Goal: Task Accomplishment & Management: Manage account settings

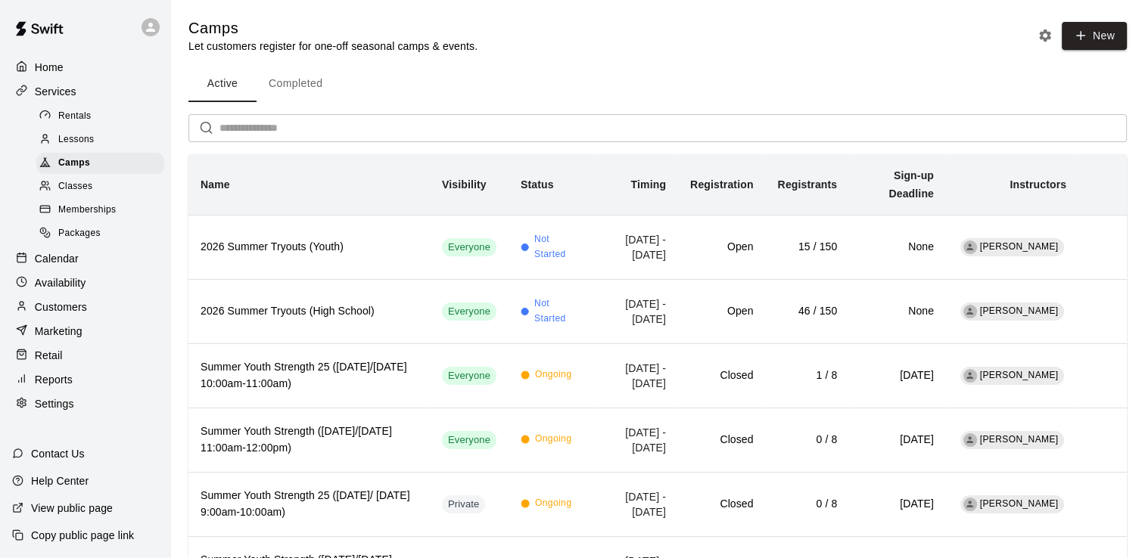
click at [58, 266] on p "Calendar" at bounding box center [57, 258] width 44 height 15
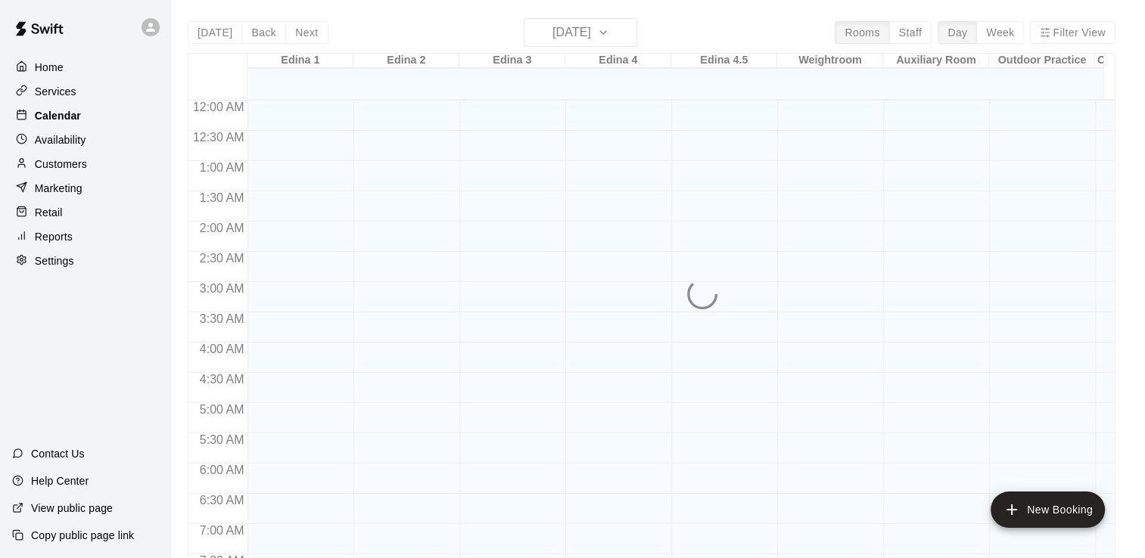
scroll to position [871, 0]
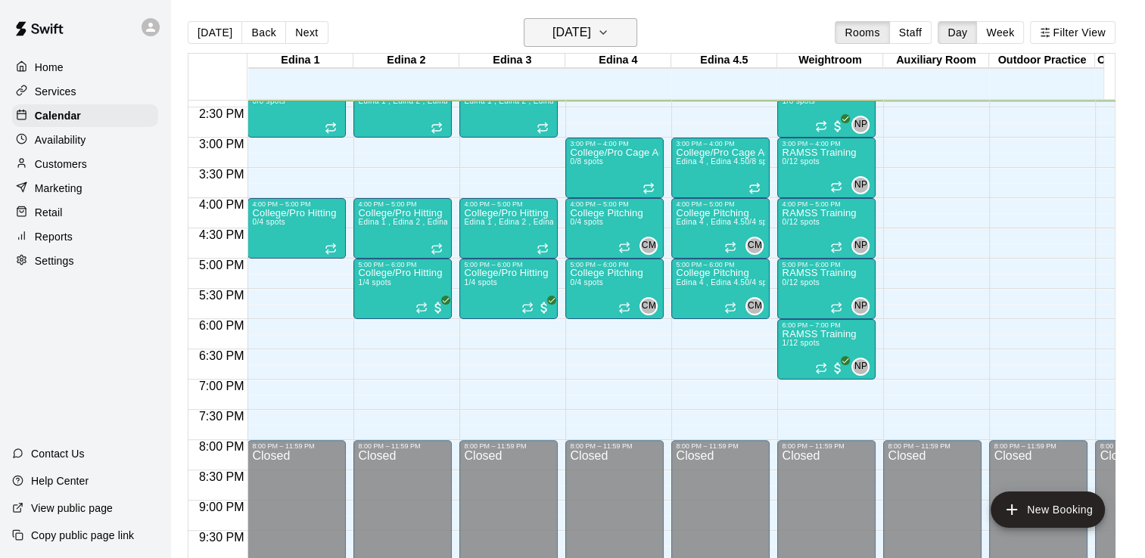
click at [609, 36] on icon "button" at bounding box center [603, 32] width 12 height 18
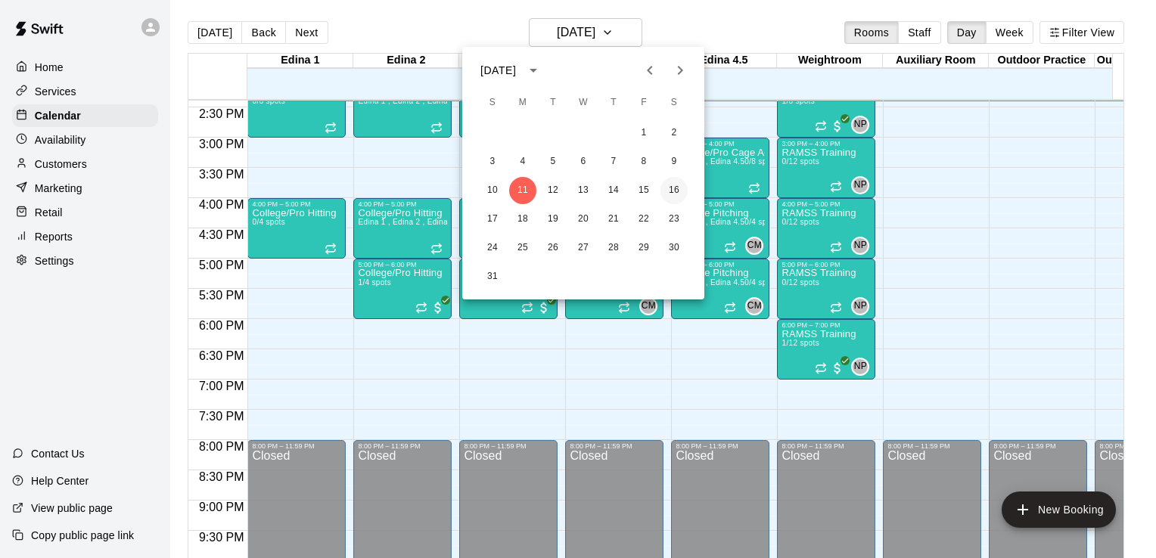
click at [673, 190] on button "16" at bounding box center [674, 190] width 27 height 27
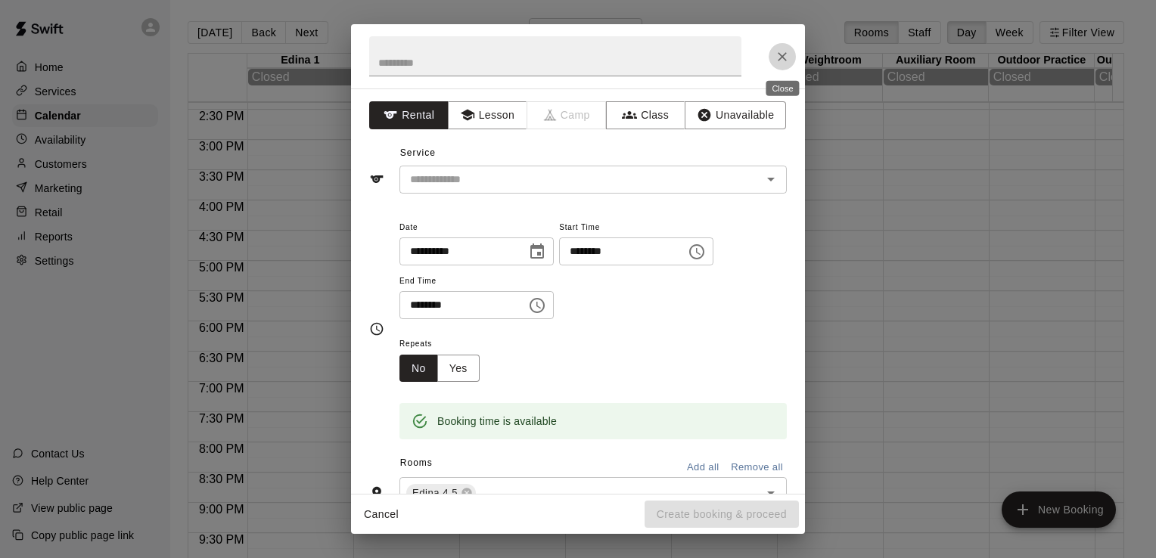
click at [784, 51] on icon "Close" at bounding box center [782, 56] width 15 height 15
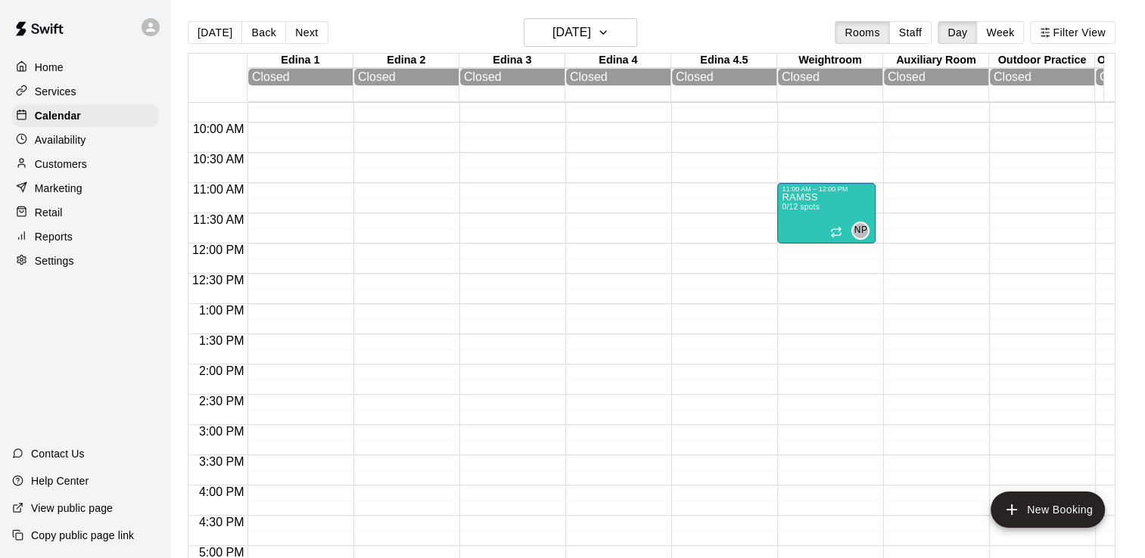
scroll to position [580, 0]
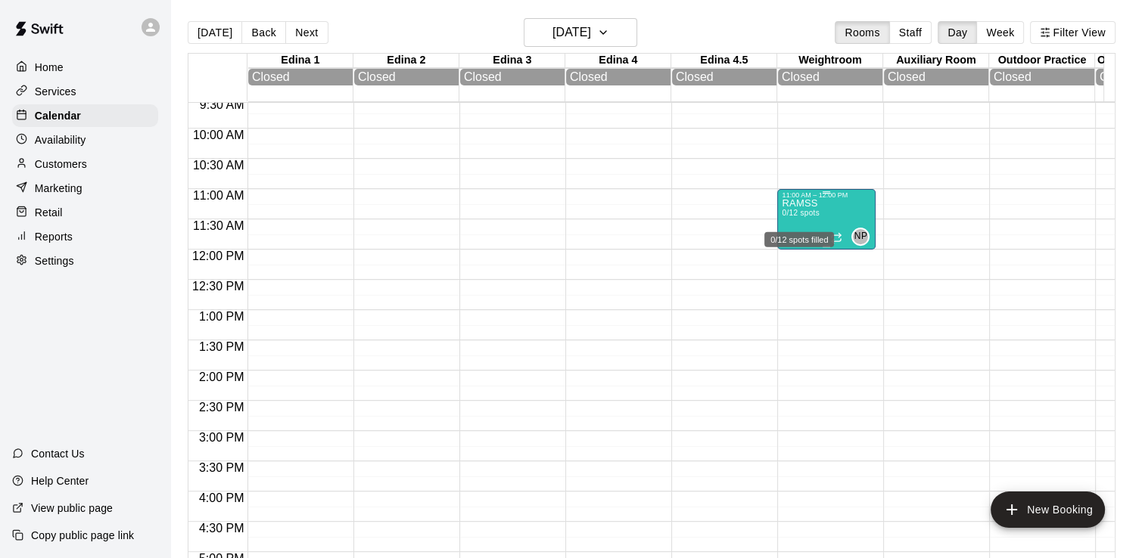
click at [810, 213] on span "0/12 spots" at bounding box center [800, 213] width 37 height 8
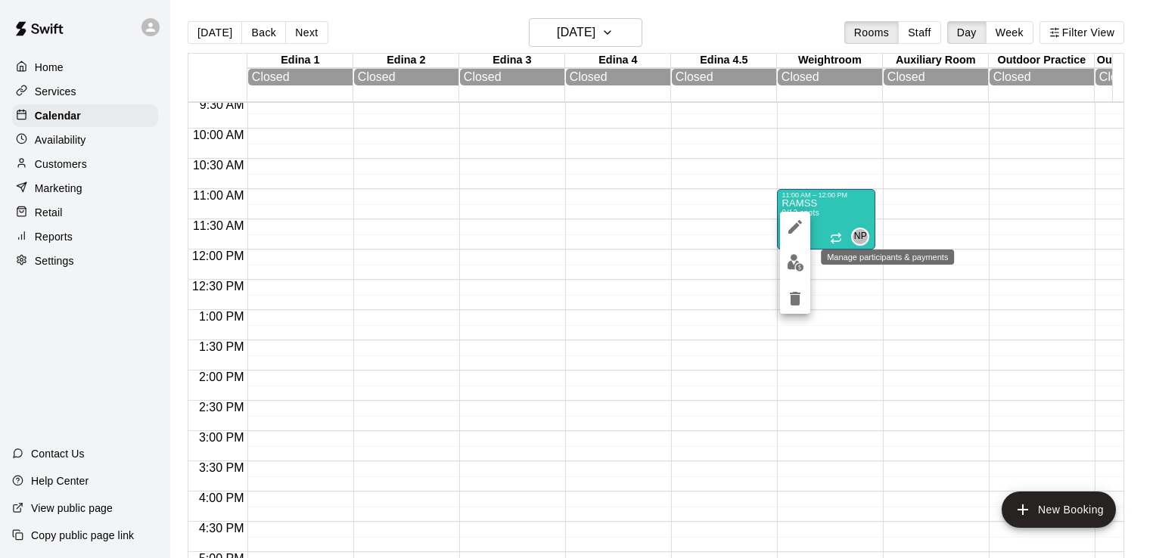
click at [796, 263] on img "edit" at bounding box center [795, 262] width 17 height 17
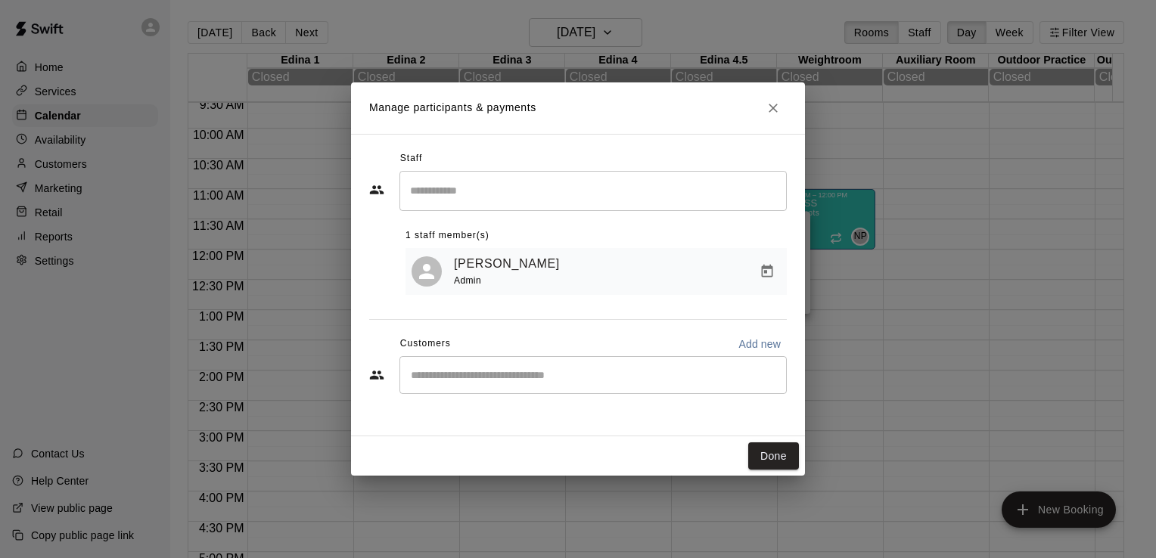
click at [602, 387] on div "​" at bounding box center [592, 375] width 387 height 38
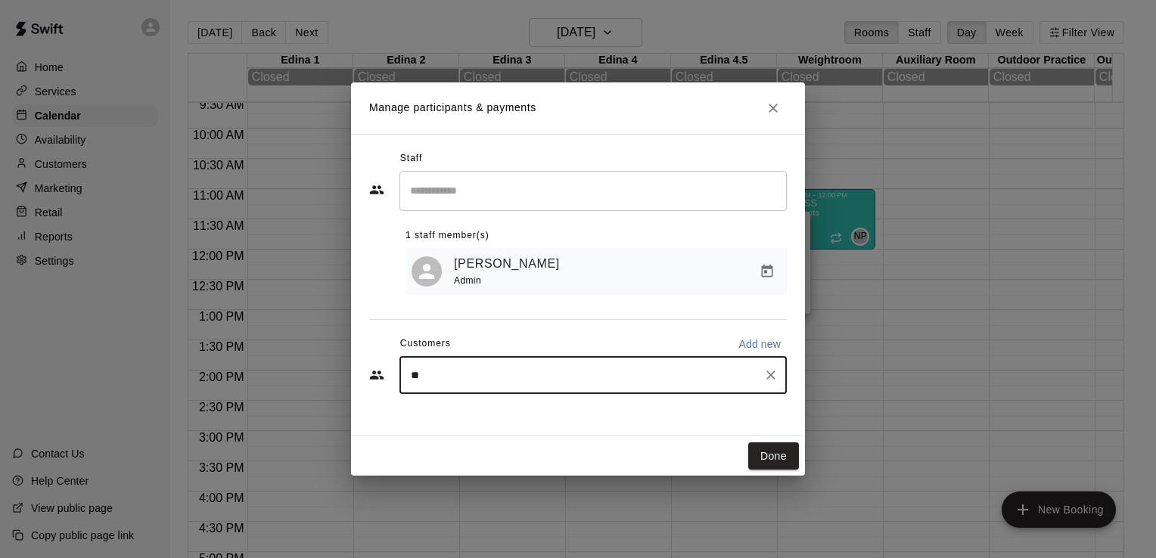
type input "***"
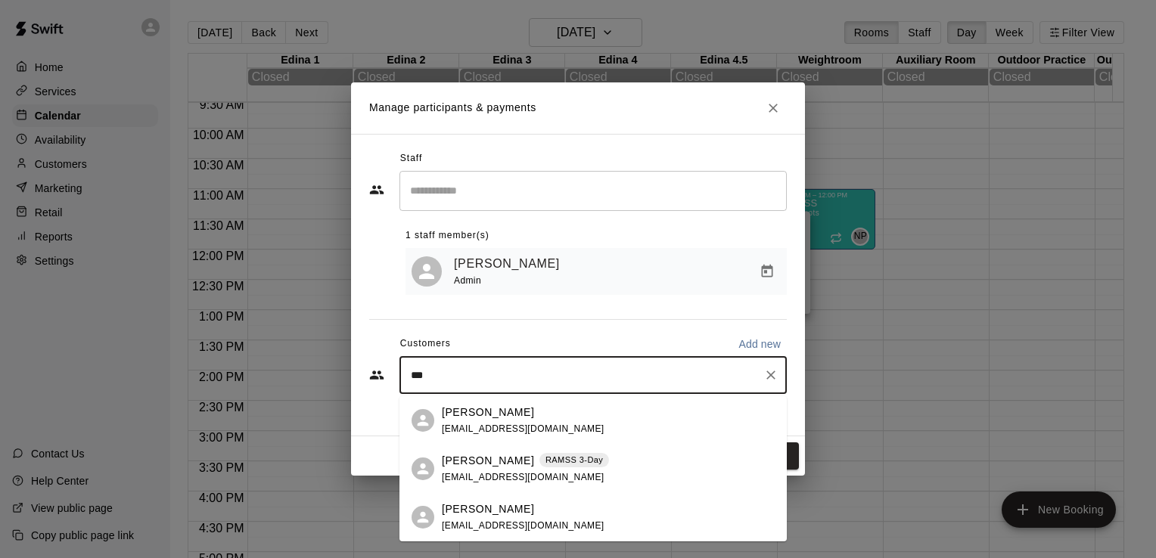
click at [521, 472] on span "[EMAIL_ADDRESS][DOMAIN_NAME]" at bounding box center [523, 477] width 163 height 11
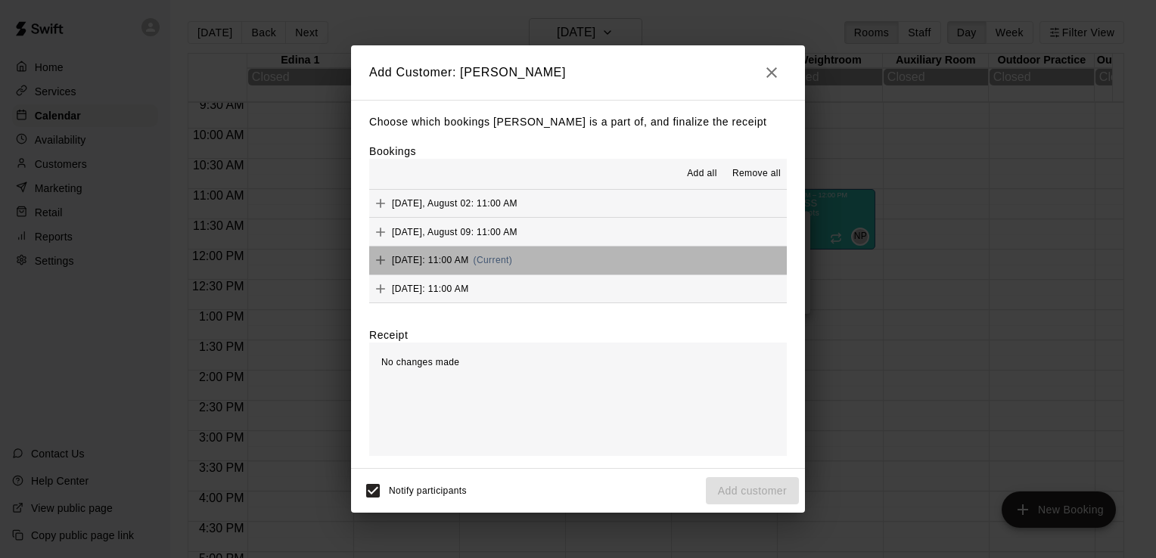
click at [581, 259] on button "[DATE]: 11:00 AM (Current)" at bounding box center [578, 261] width 418 height 28
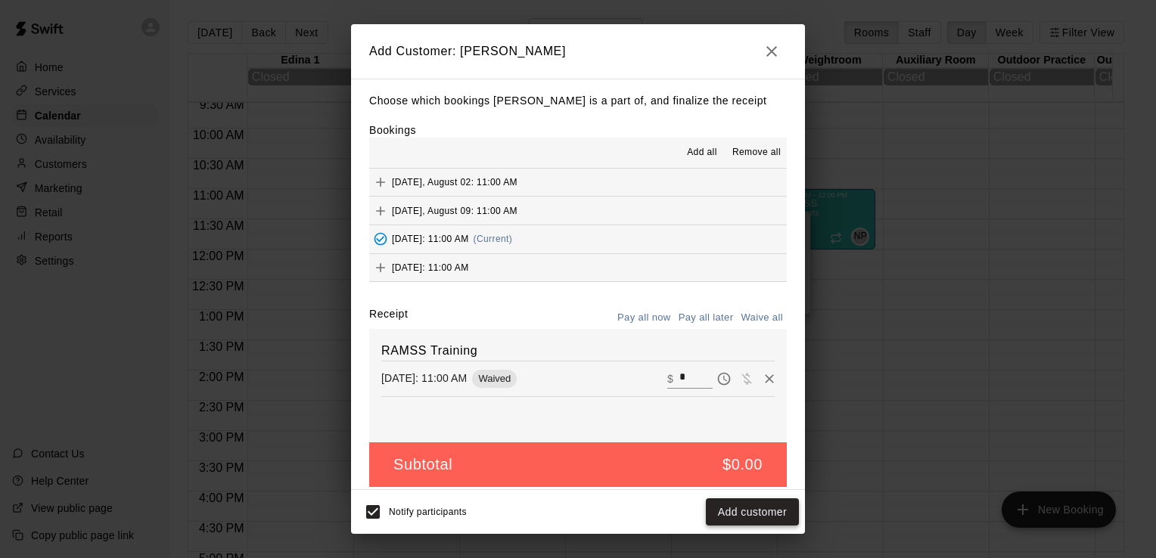
click at [748, 511] on button "Add customer" at bounding box center [752, 513] width 93 height 28
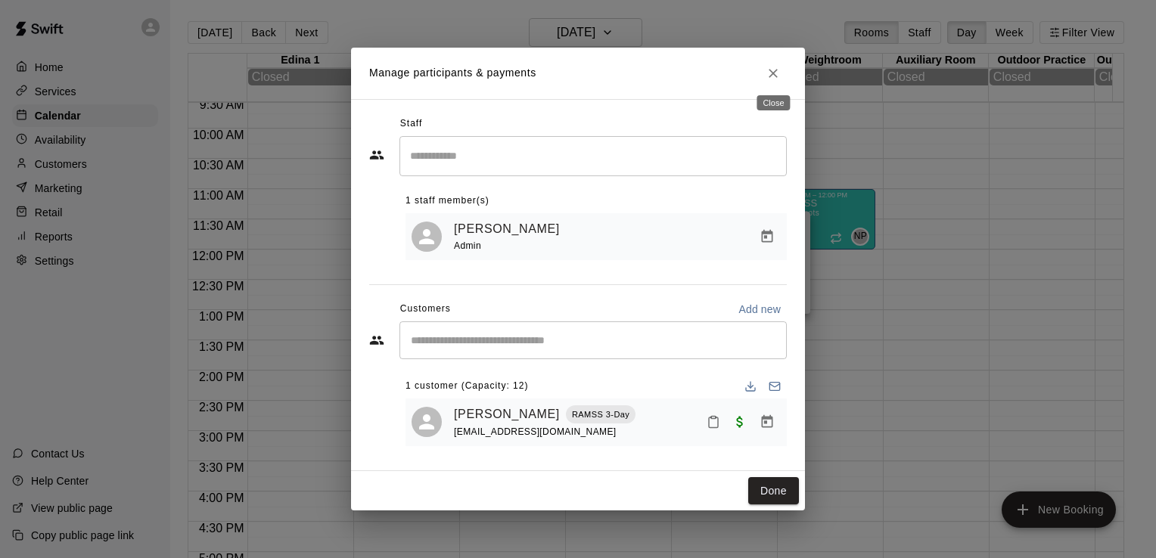
click at [772, 70] on icon "Close" at bounding box center [773, 73] width 9 height 9
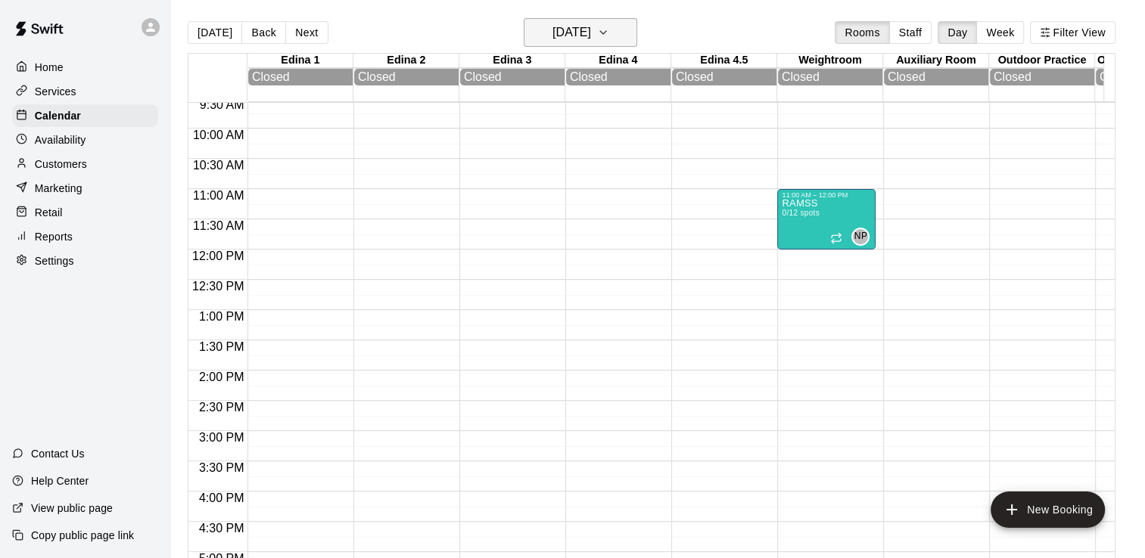
click at [609, 33] on icon "button" at bounding box center [603, 32] width 12 height 18
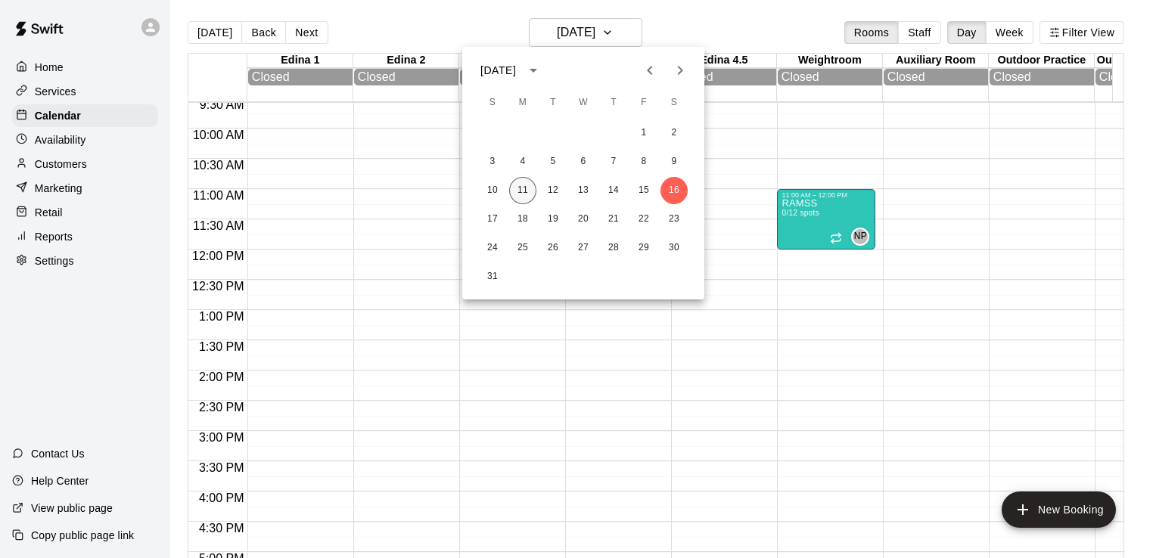
click at [524, 191] on button "11" at bounding box center [522, 190] width 27 height 27
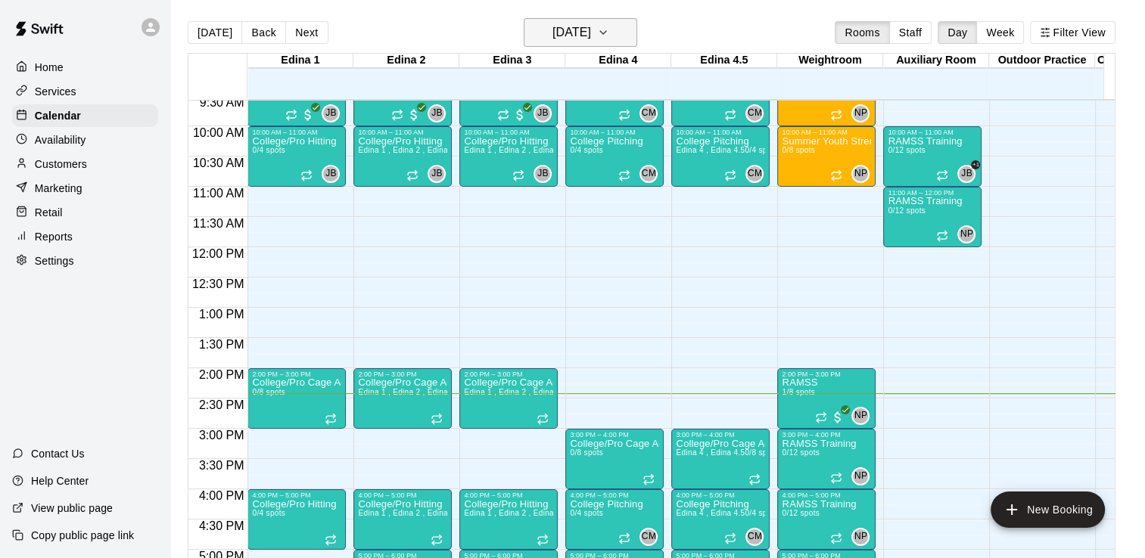
click at [609, 29] on icon "button" at bounding box center [603, 32] width 12 height 18
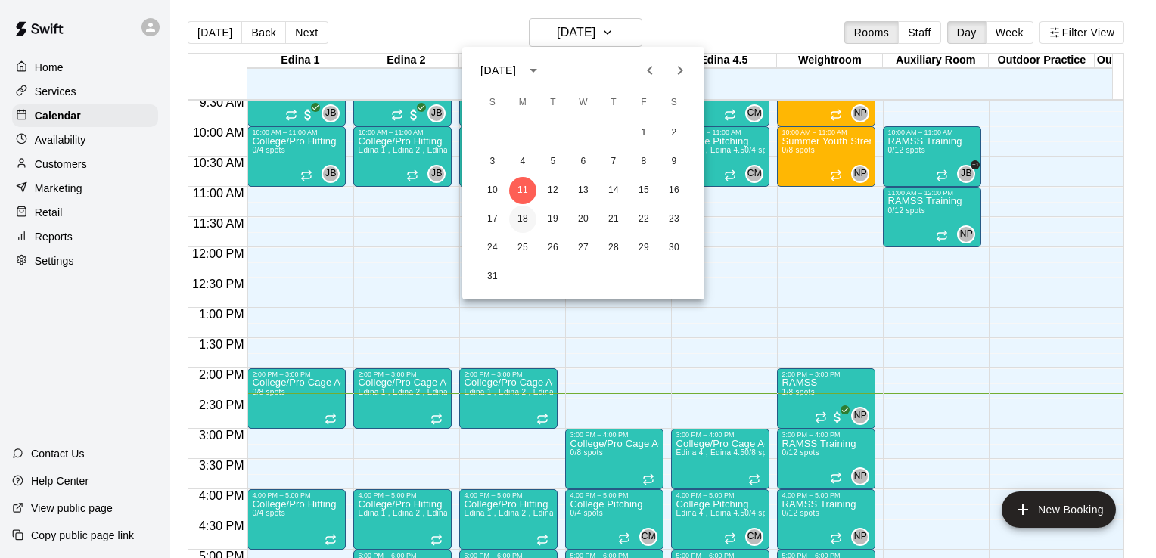
click at [521, 217] on button "18" at bounding box center [522, 219] width 27 height 27
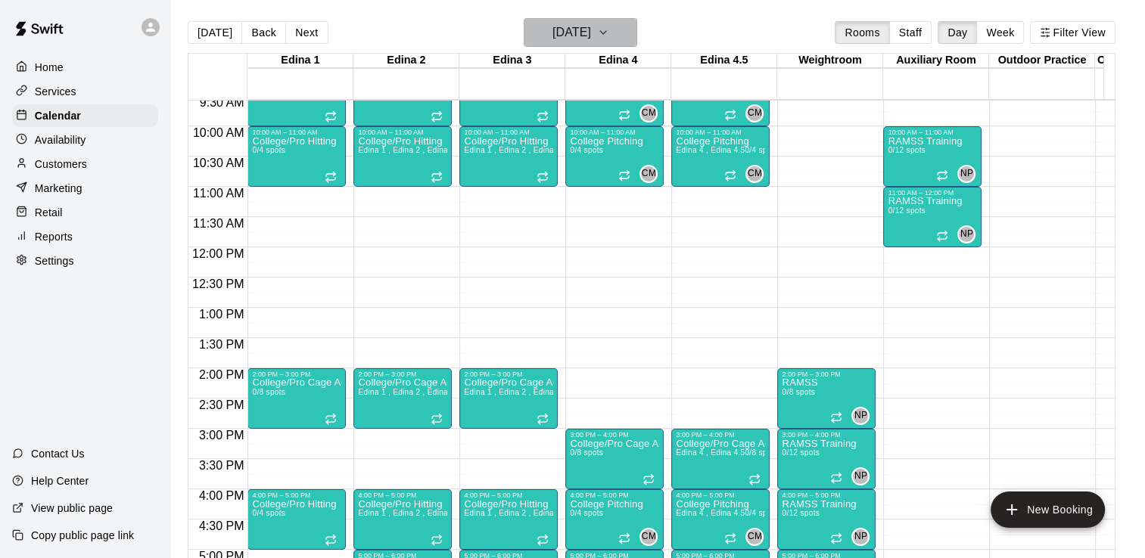
click at [609, 37] on icon "button" at bounding box center [603, 32] width 12 height 18
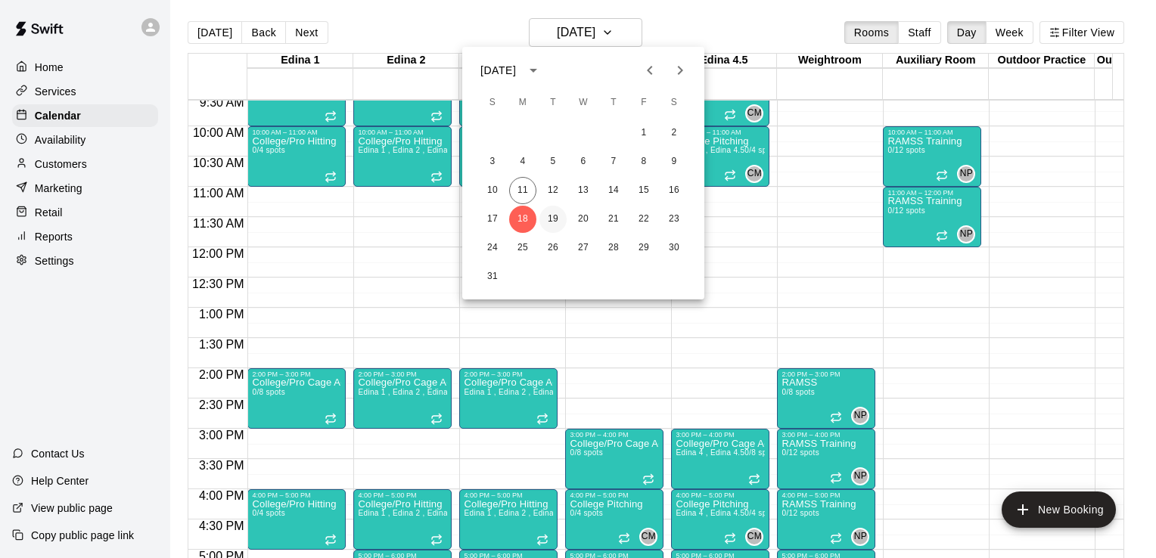
click at [554, 216] on button "19" at bounding box center [552, 219] width 27 height 27
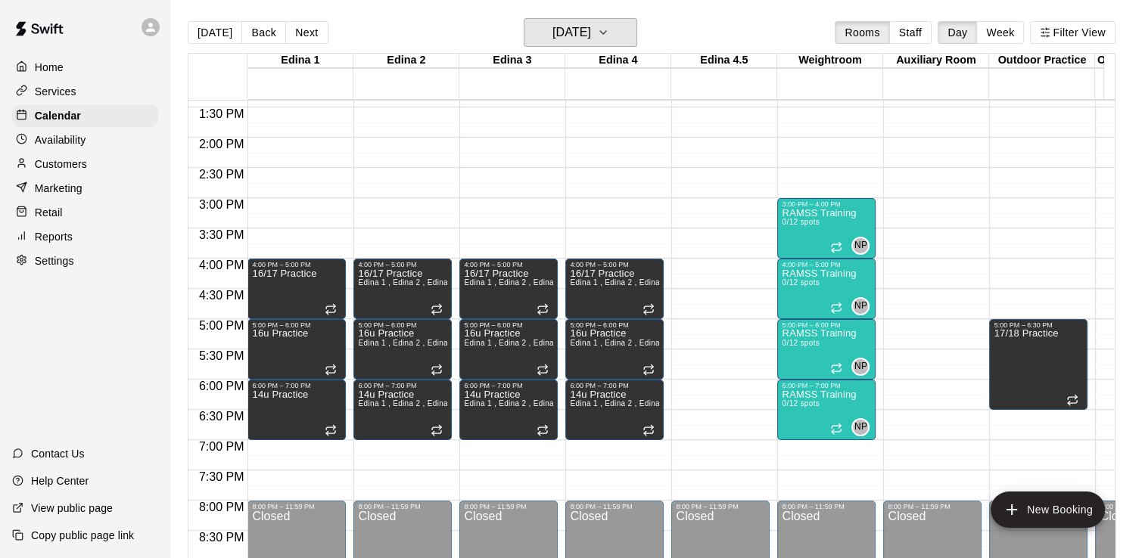
scroll to position [806, 0]
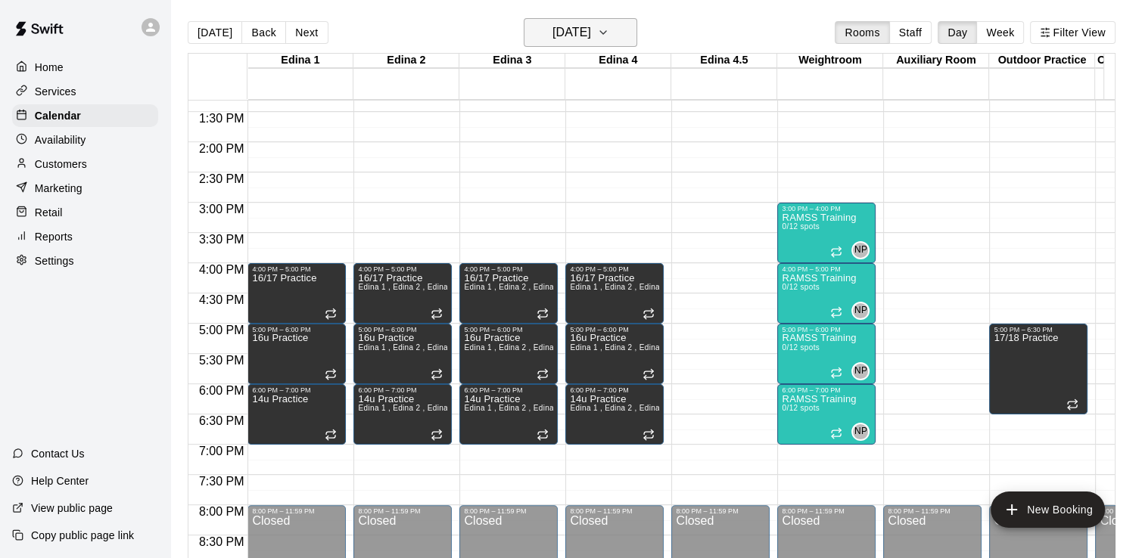
click at [609, 32] on icon "button" at bounding box center [603, 32] width 12 height 18
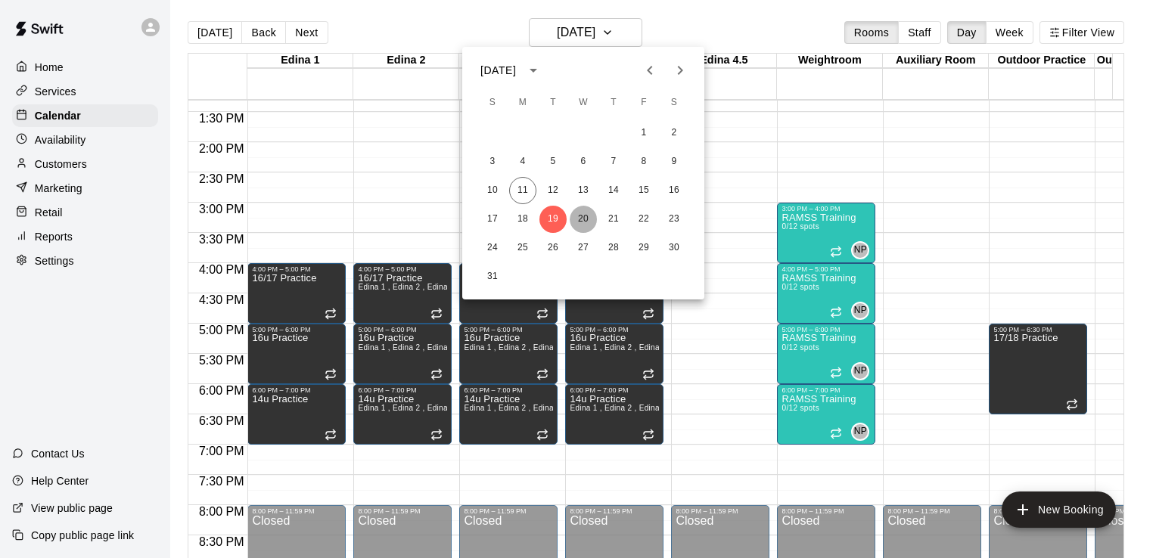
click at [586, 216] on button "20" at bounding box center [583, 219] width 27 height 27
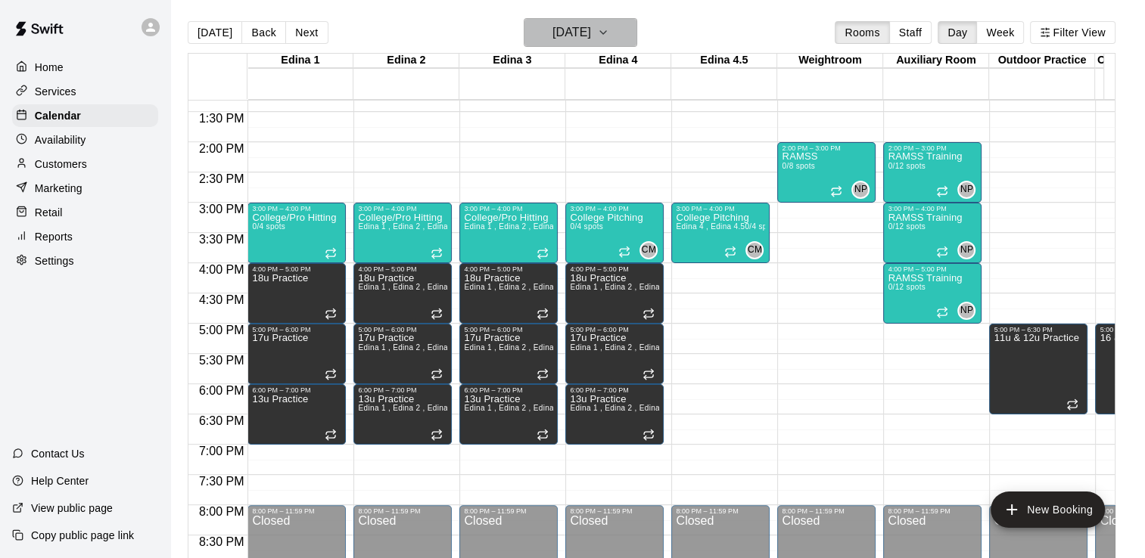
click at [606, 32] on icon "button" at bounding box center [603, 32] width 6 height 3
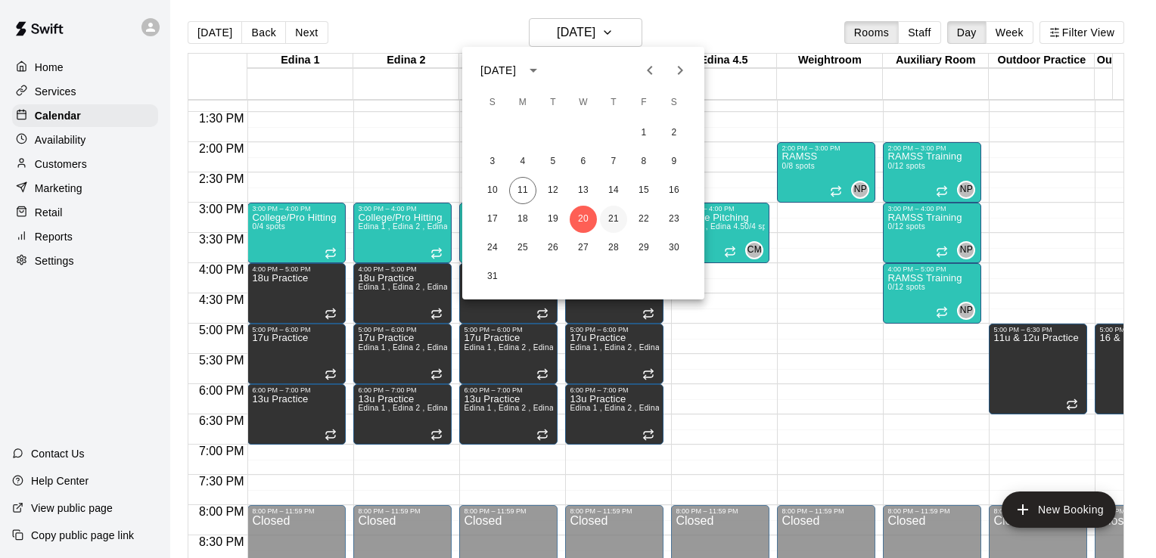
click at [613, 220] on button "21" at bounding box center [613, 219] width 27 height 27
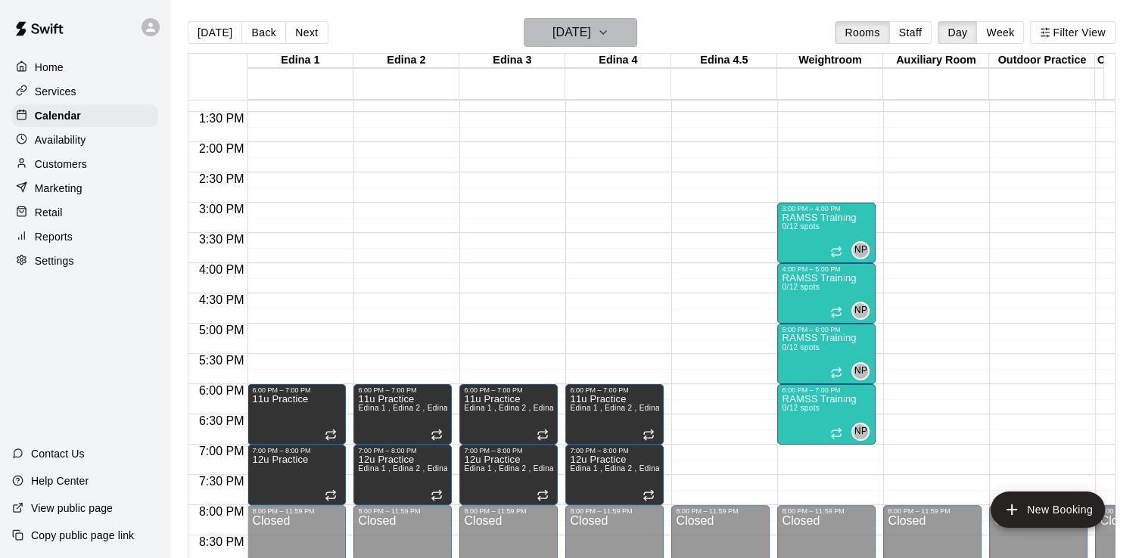
click at [609, 32] on icon "button" at bounding box center [603, 32] width 12 height 18
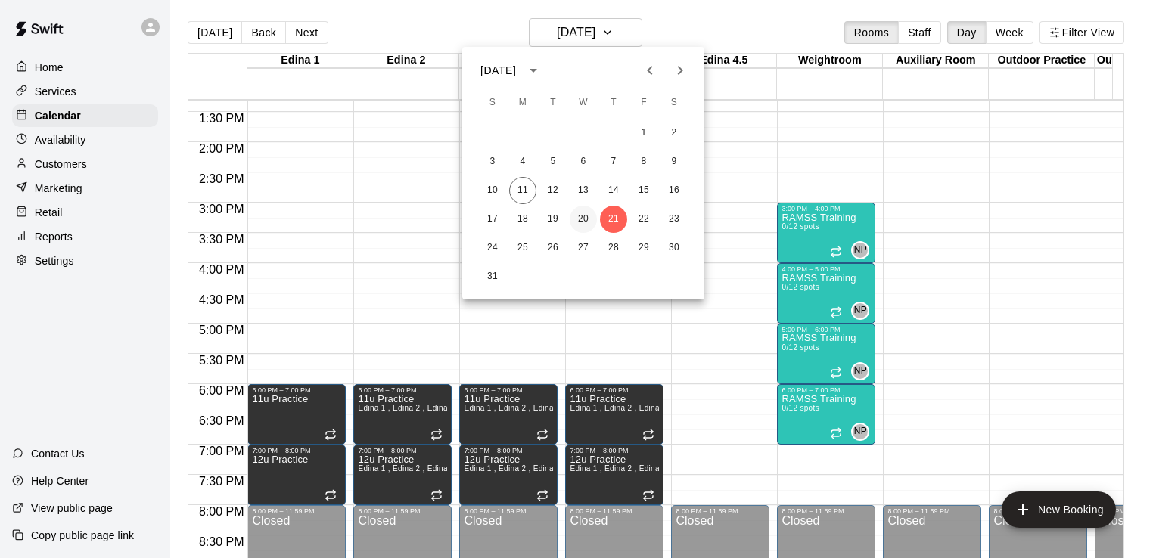
click at [585, 219] on button "20" at bounding box center [583, 219] width 27 height 27
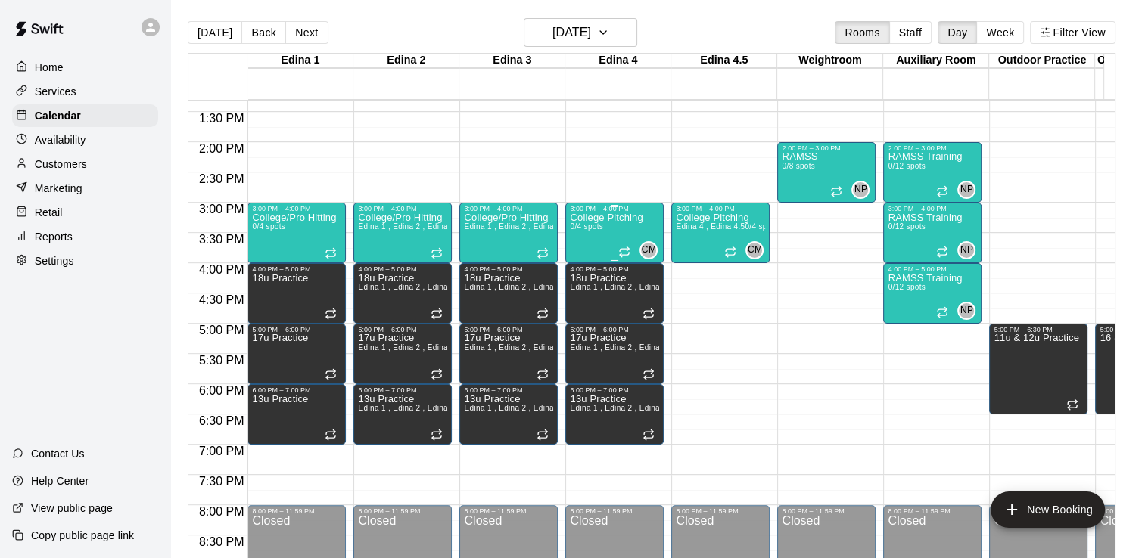
click at [585, 218] on p "College Pitching" at bounding box center [606, 218] width 73 height 0
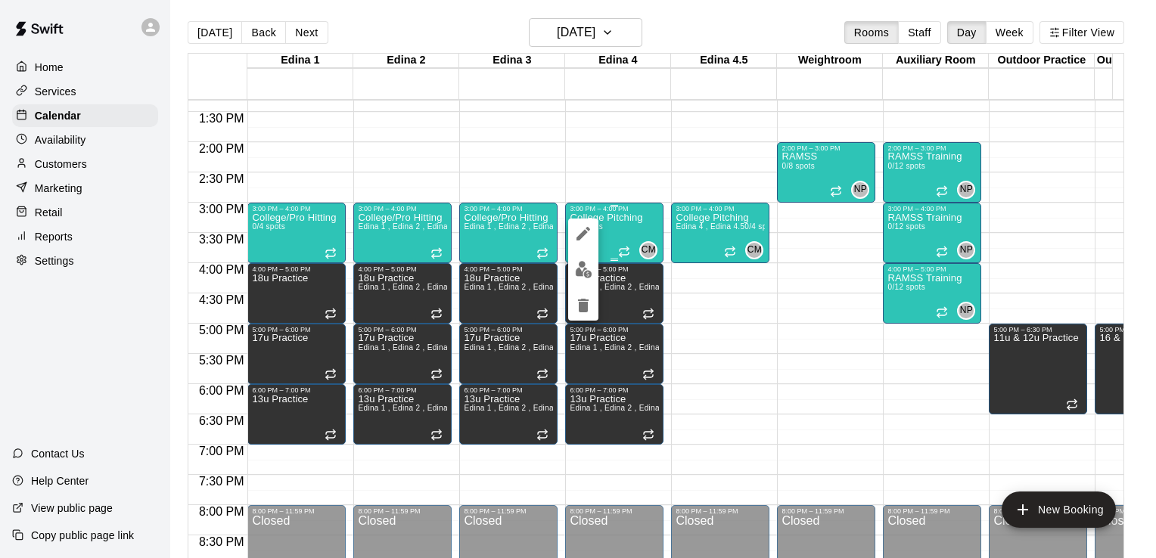
click at [585, 219] on button "edit" at bounding box center [583, 234] width 30 height 30
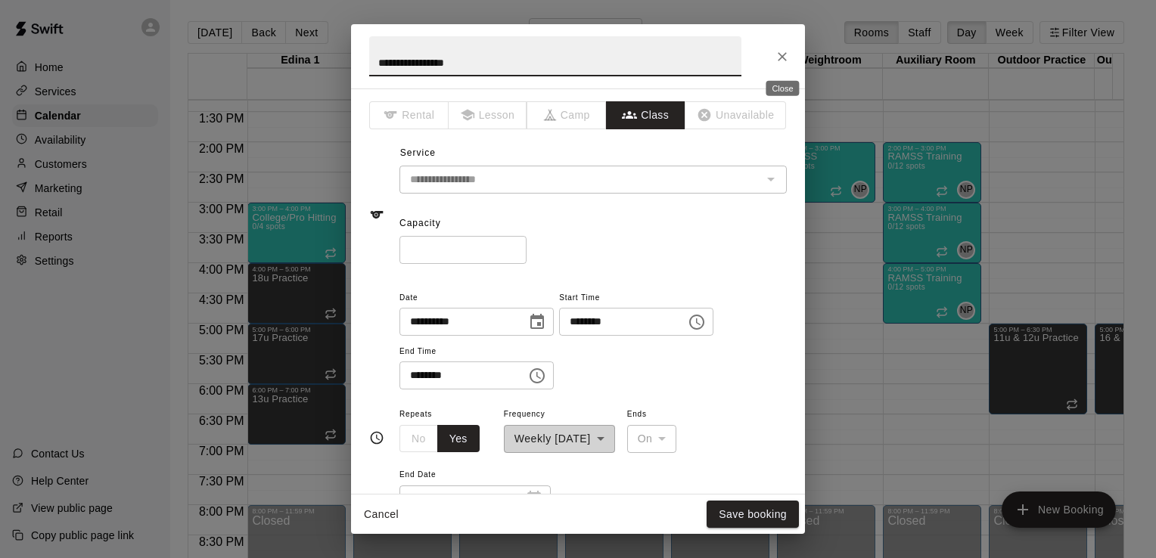
click at [781, 57] on icon "Close" at bounding box center [782, 56] width 9 height 9
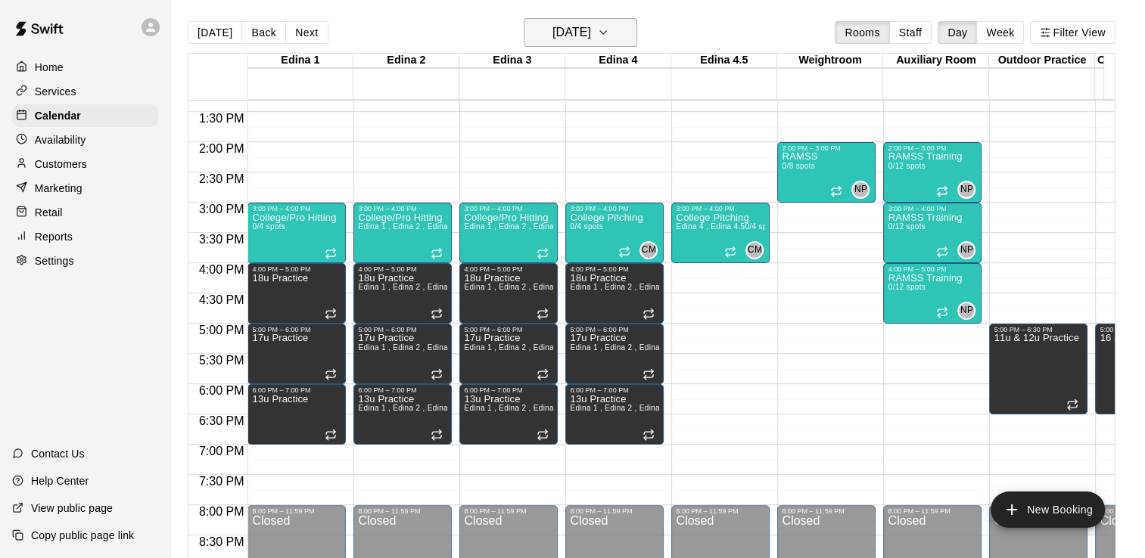
click at [609, 32] on icon "button" at bounding box center [603, 32] width 12 height 18
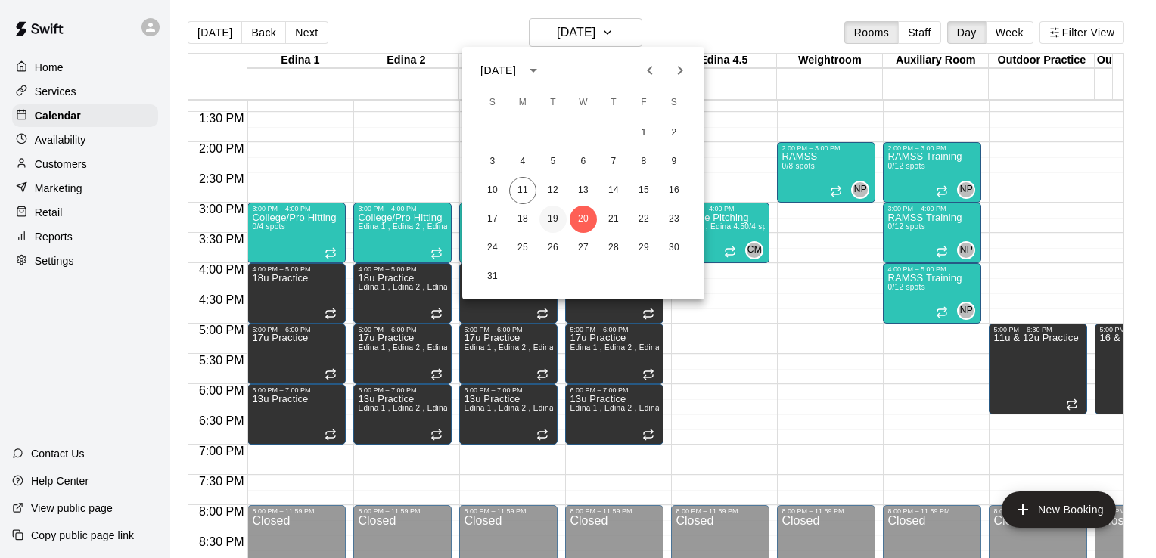
click at [557, 220] on button "19" at bounding box center [552, 219] width 27 height 27
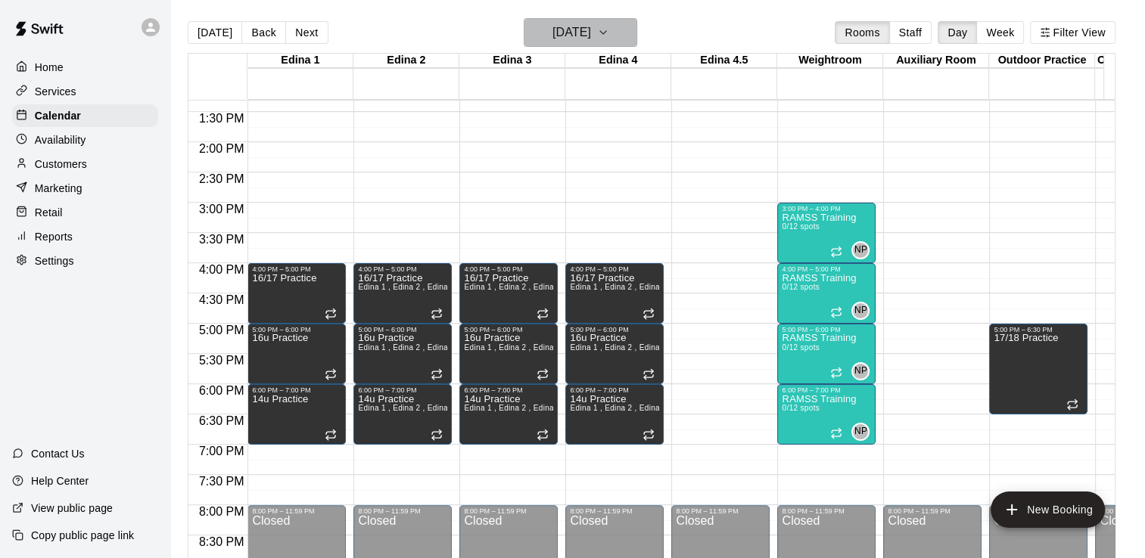
click at [637, 32] on button "[DATE]" at bounding box center [580, 32] width 113 height 29
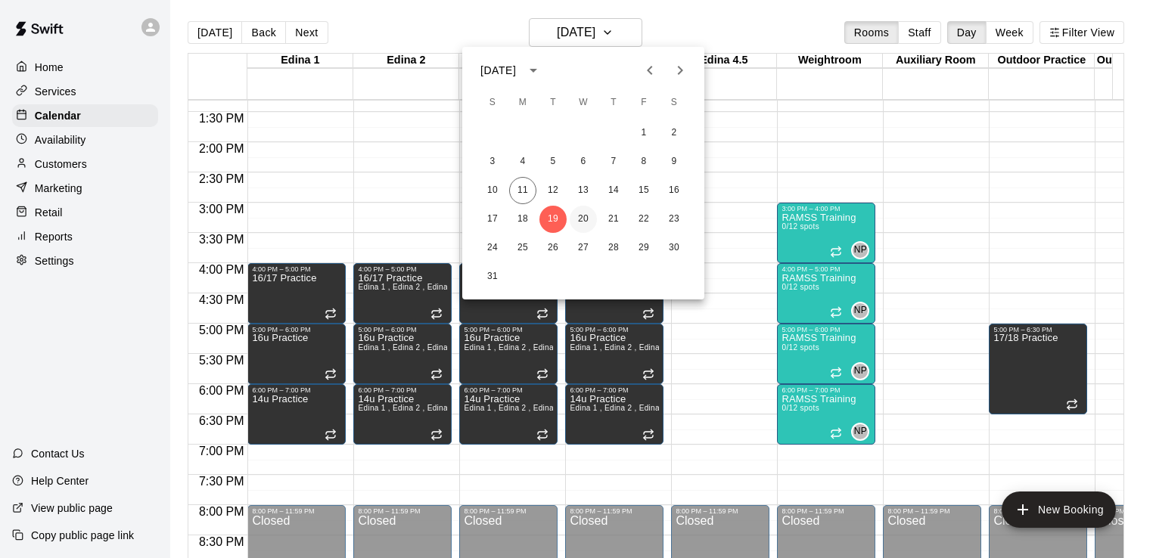
click at [584, 221] on button "20" at bounding box center [583, 219] width 27 height 27
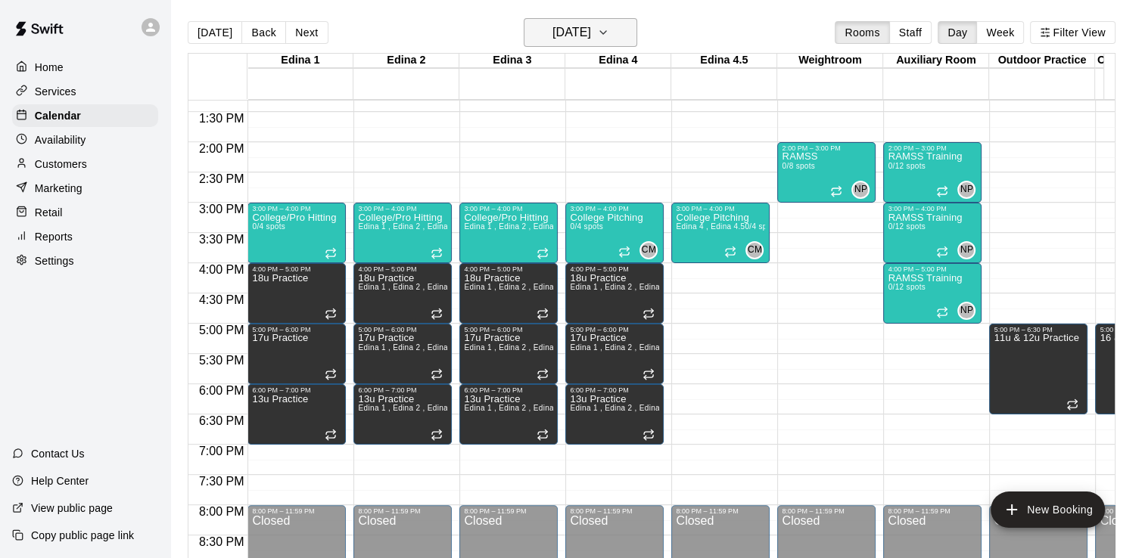
click at [609, 31] on icon "button" at bounding box center [603, 32] width 12 height 18
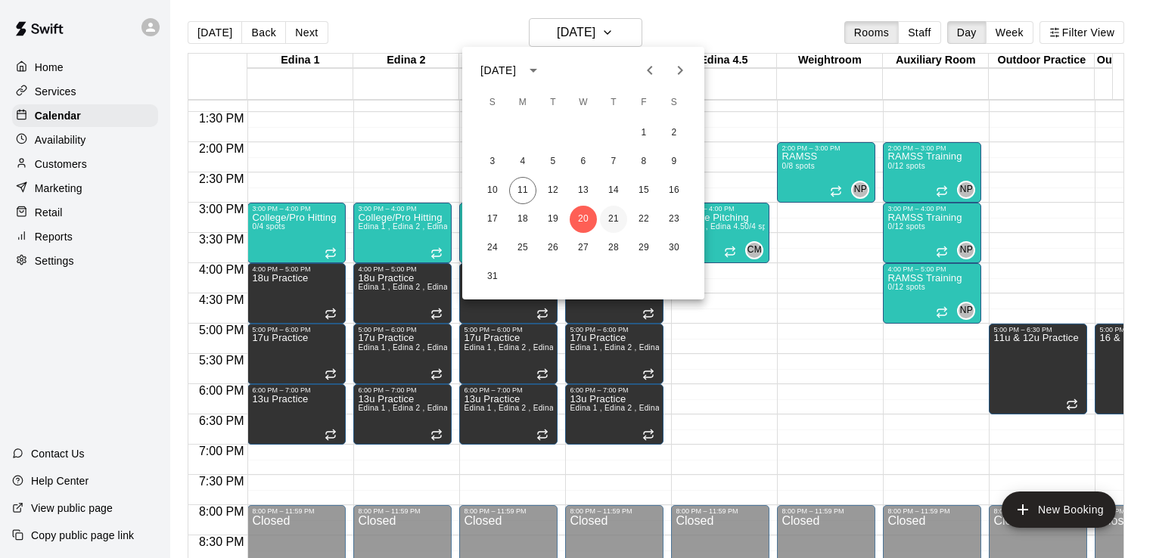
click at [616, 216] on button "21" at bounding box center [613, 219] width 27 height 27
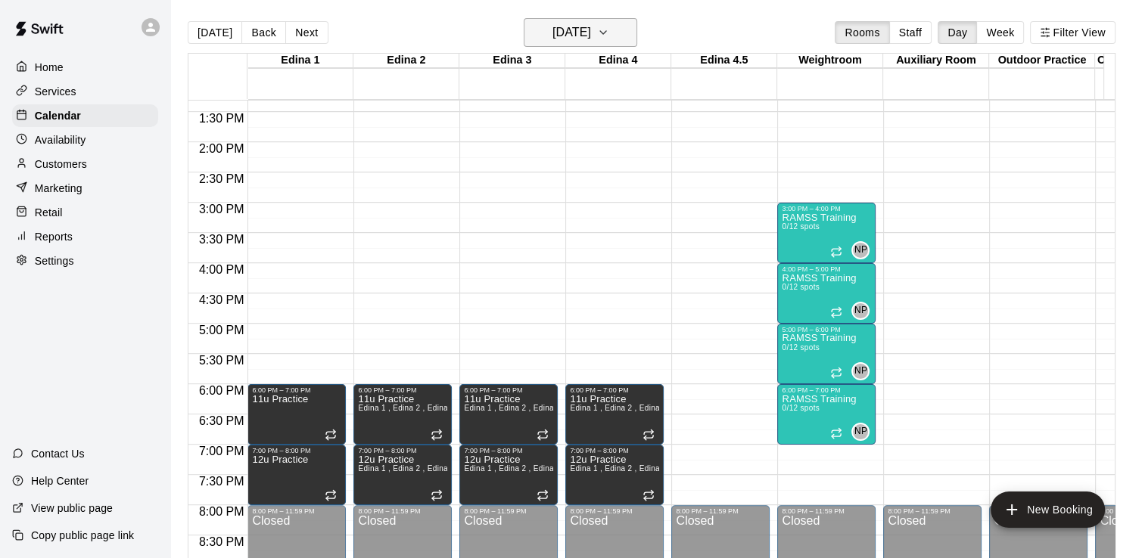
click at [609, 31] on icon "button" at bounding box center [603, 32] width 12 height 18
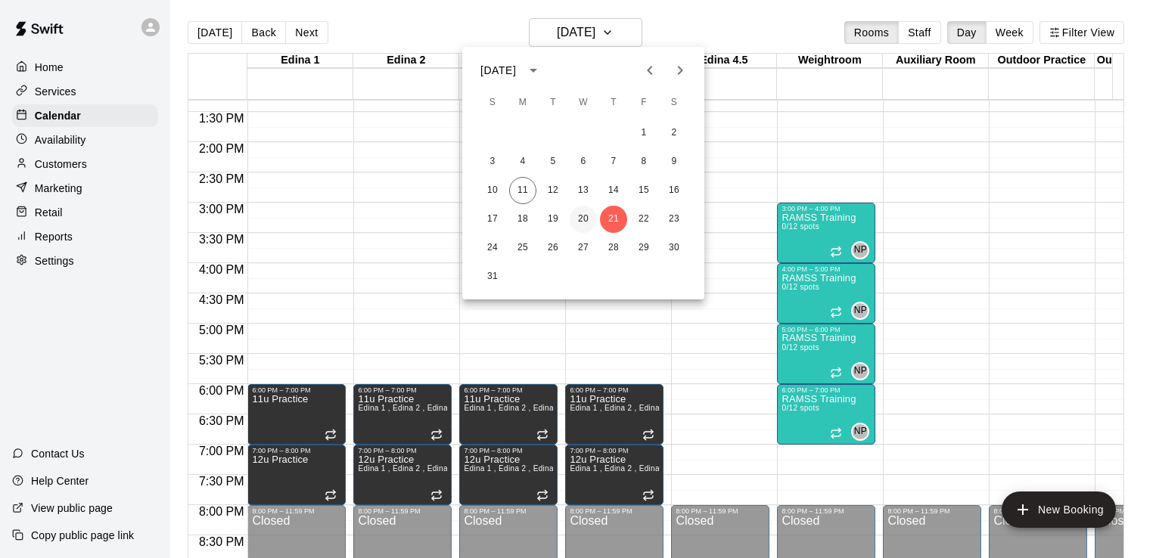
click at [589, 216] on button "20" at bounding box center [583, 219] width 27 height 27
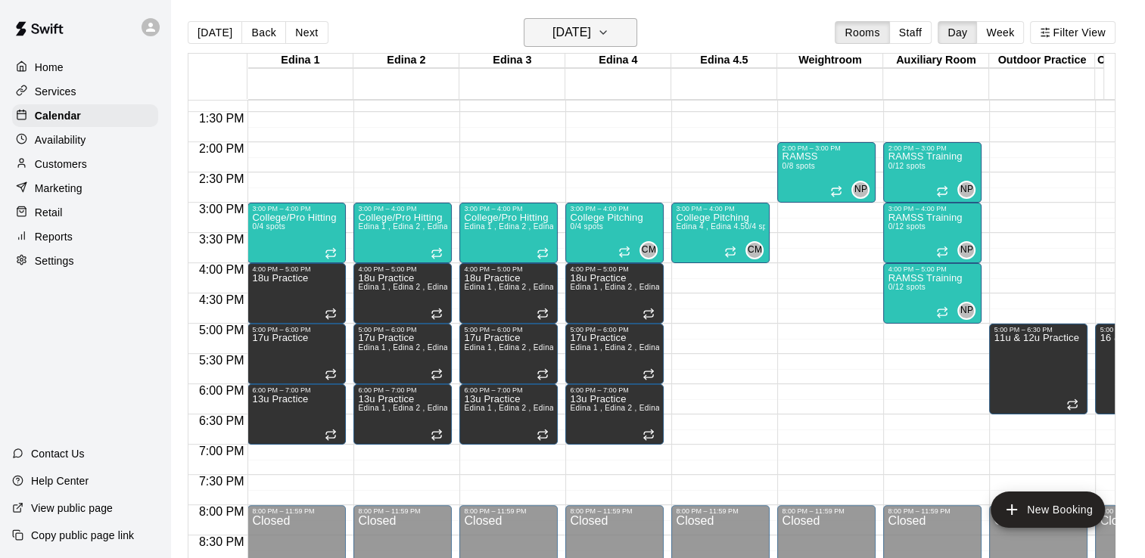
click at [609, 30] on icon "button" at bounding box center [603, 32] width 12 height 18
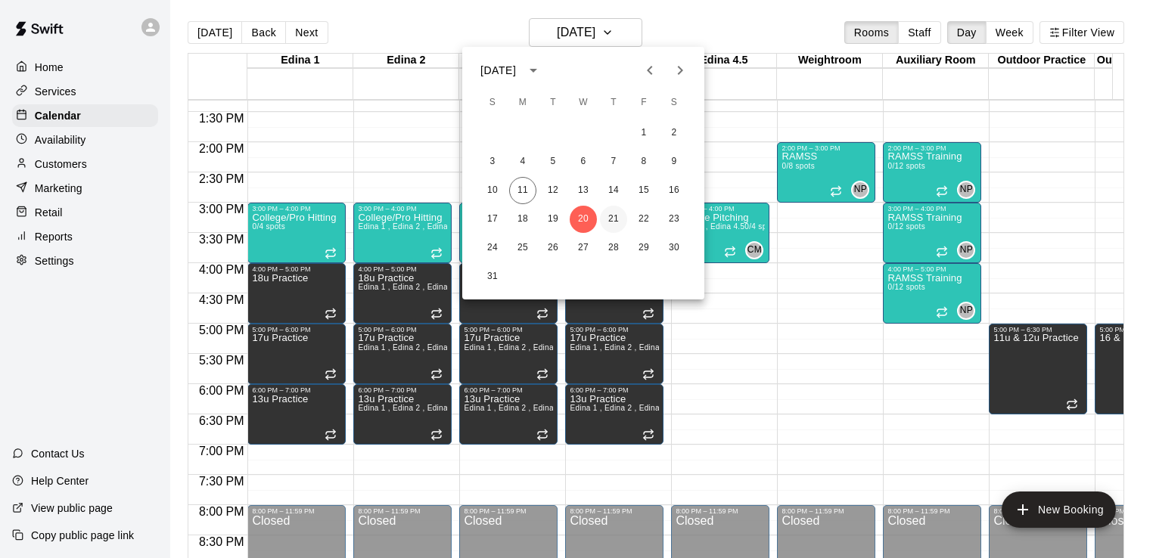
click at [617, 217] on button "21" at bounding box center [613, 219] width 27 height 27
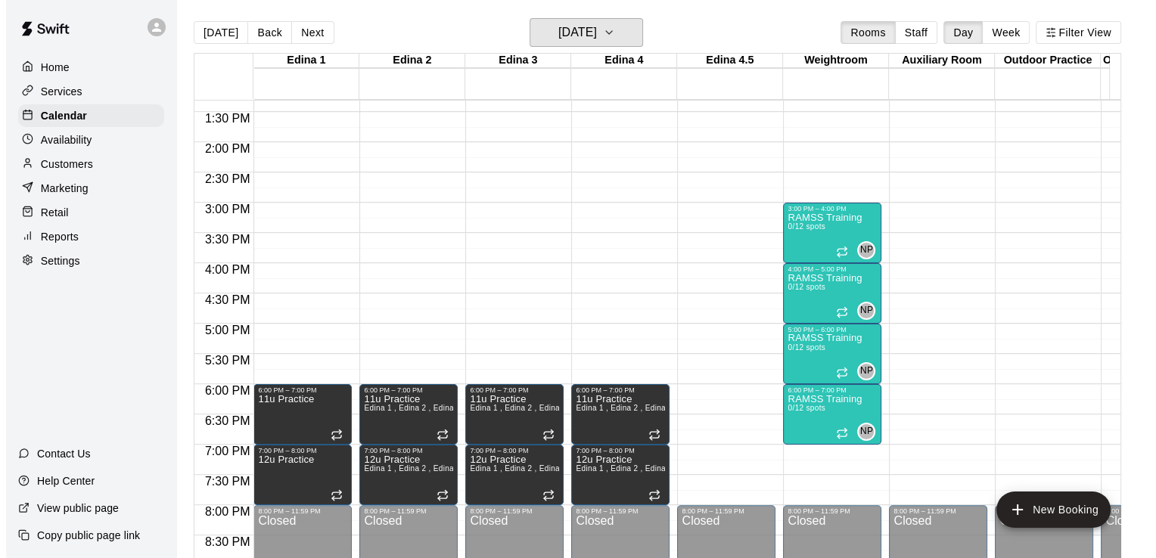
scroll to position [24, 0]
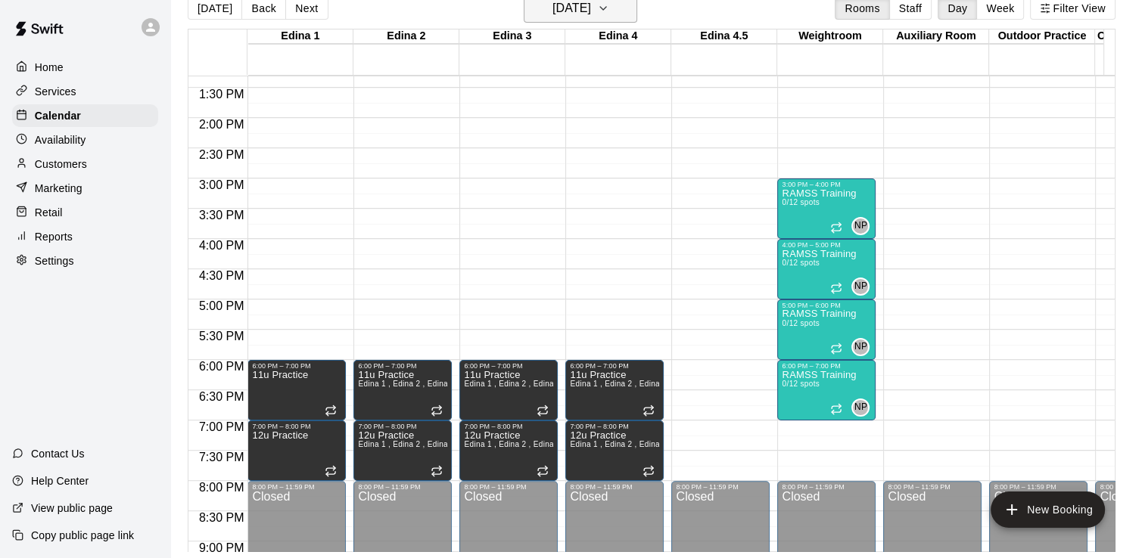
click at [609, 7] on icon "button" at bounding box center [603, 8] width 12 height 18
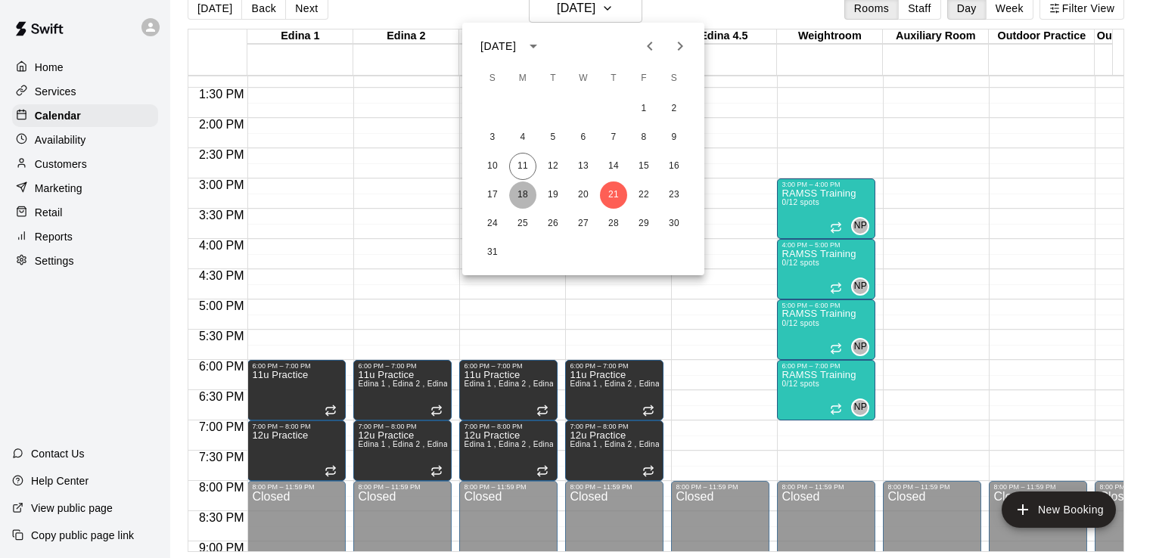
click at [524, 188] on button "18" at bounding box center [522, 195] width 27 height 27
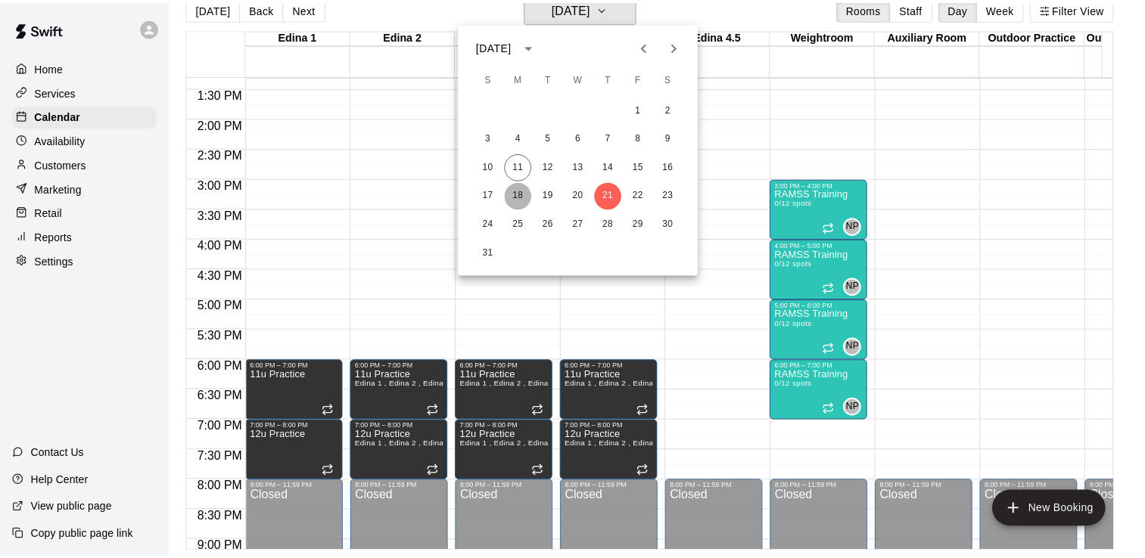
scroll to position [18, 0]
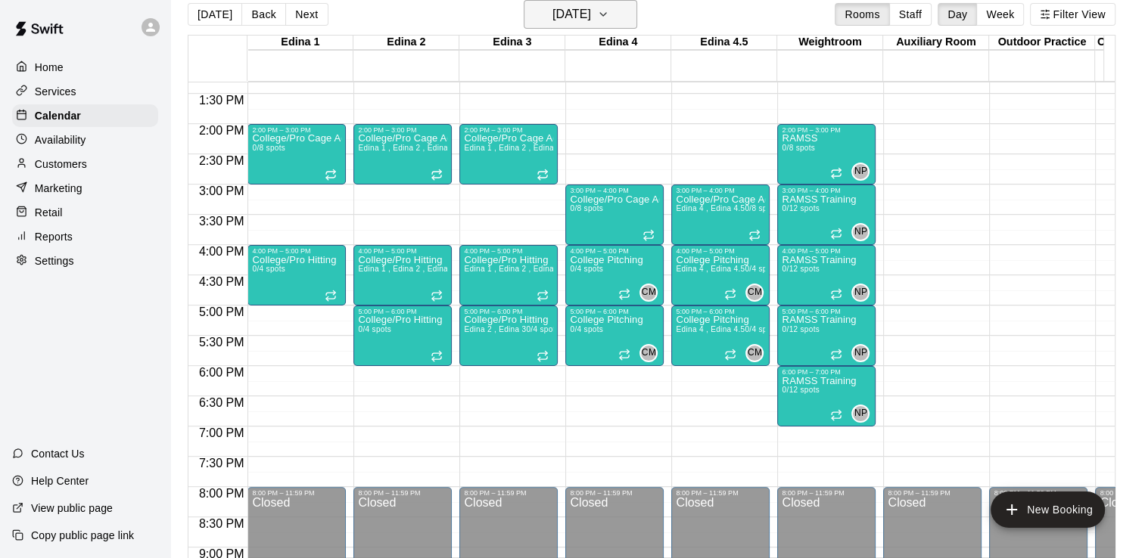
click at [609, 11] on icon "button" at bounding box center [603, 14] width 12 height 18
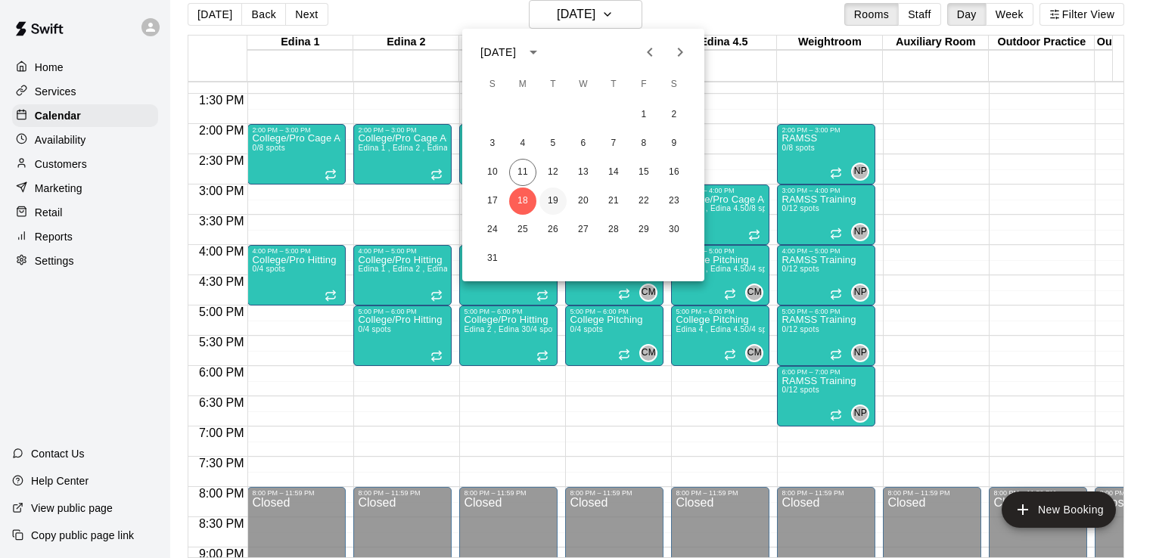
click at [557, 204] on button "19" at bounding box center [552, 201] width 27 height 27
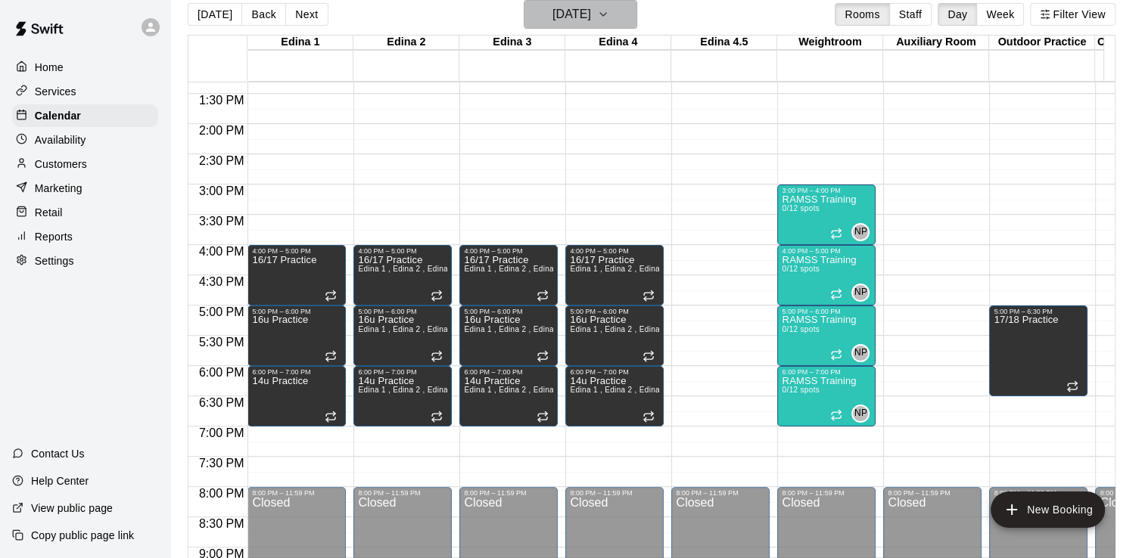
click at [609, 9] on icon "button" at bounding box center [603, 14] width 12 height 18
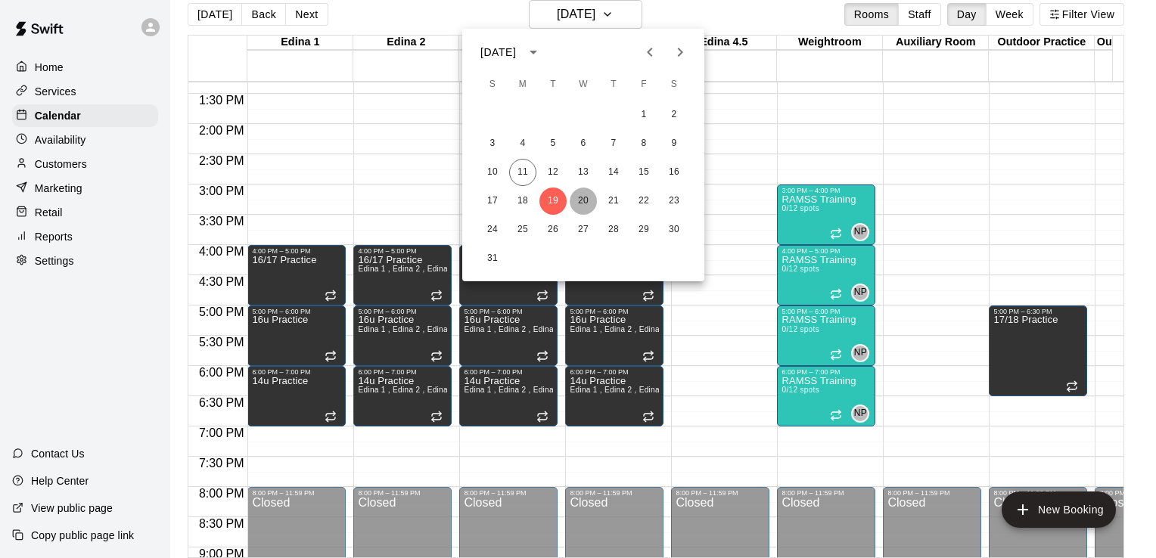
click at [581, 199] on button "20" at bounding box center [583, 201] width 27 height 27
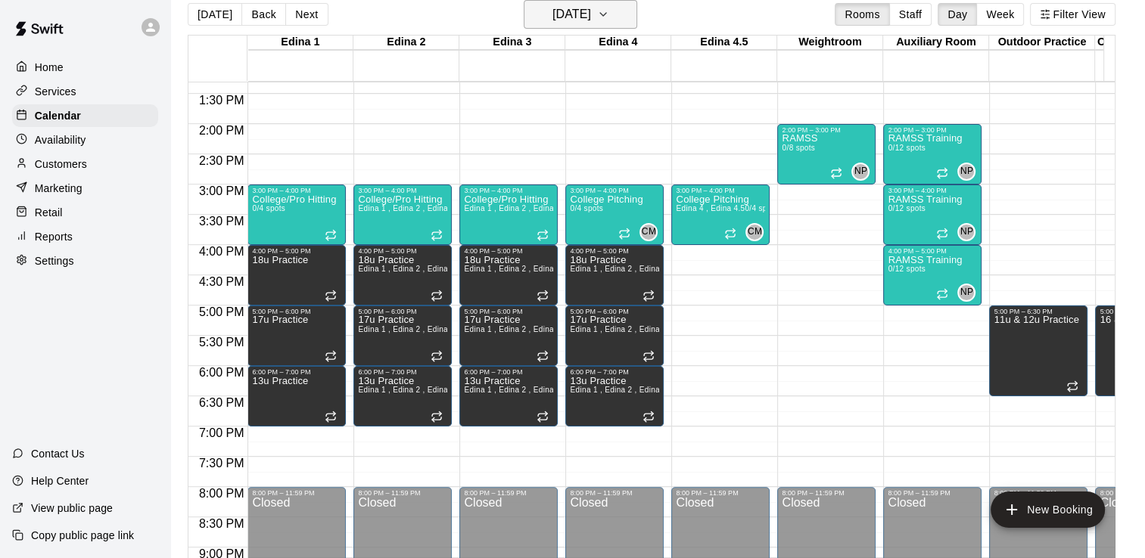
click at [609, 14] on icon "button" at bounding box center [603, 14] width 12 height 18
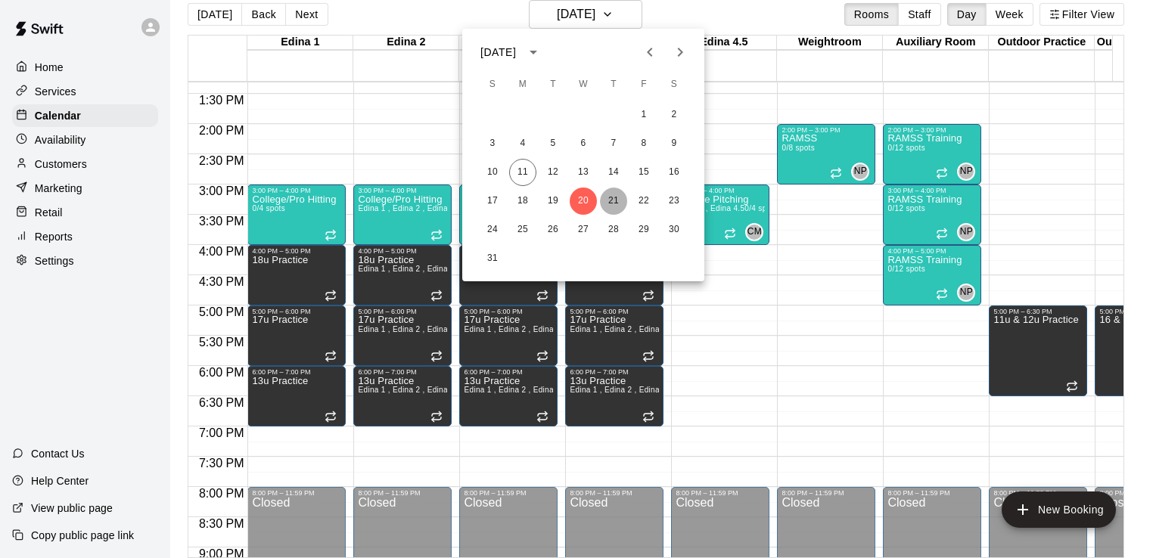
click at [614, 201] on button "21" at bounding box center [613, 201] width 27 height 27
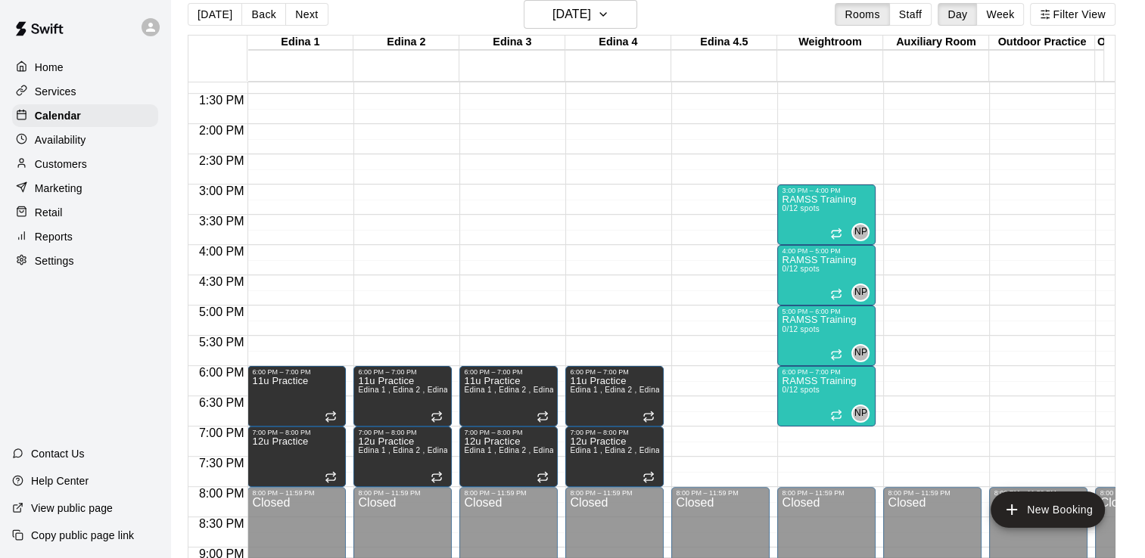
click at [499, 334] on div "12:00 AM – 8:00 AM Closed 9:00 AM – 10:00 AM College Hitting 0/4 spots 10:00 AM…" at bounding box center [508, 3] width 98 height 1453
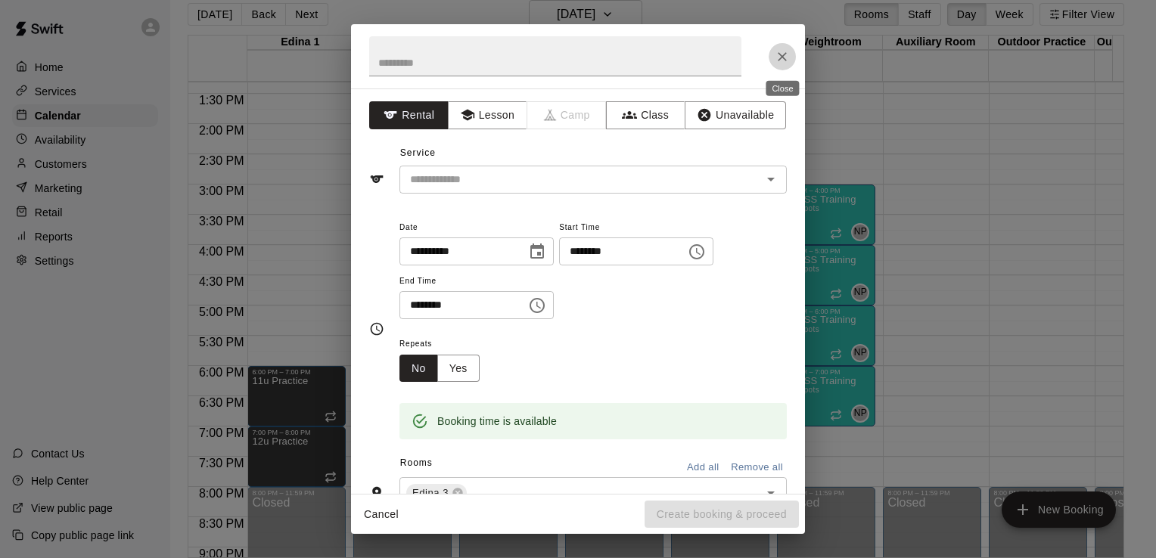
click at [777, 56] on icon "Close" at bounding box center [782, 56] width 15 height 15
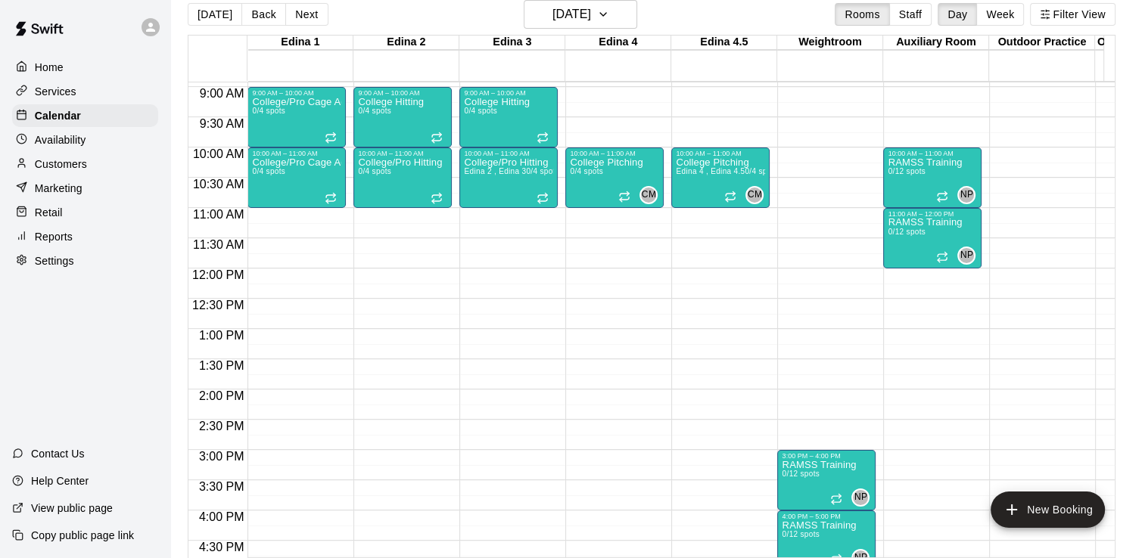
scroll to position [534, 0]
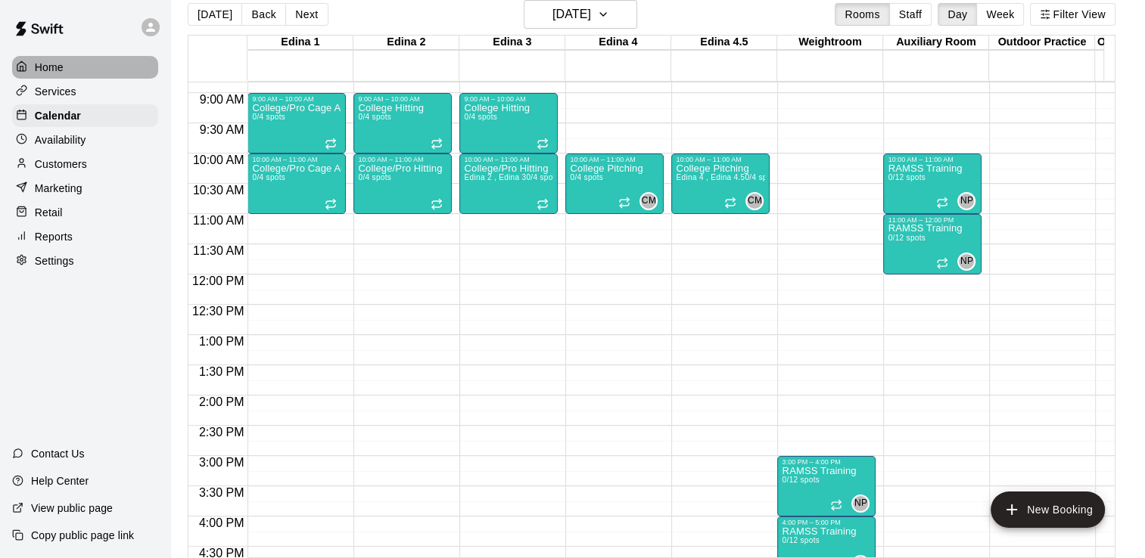
click at [58, 68] on p "Home" at bounding box center [49, 67] width 29 height 15
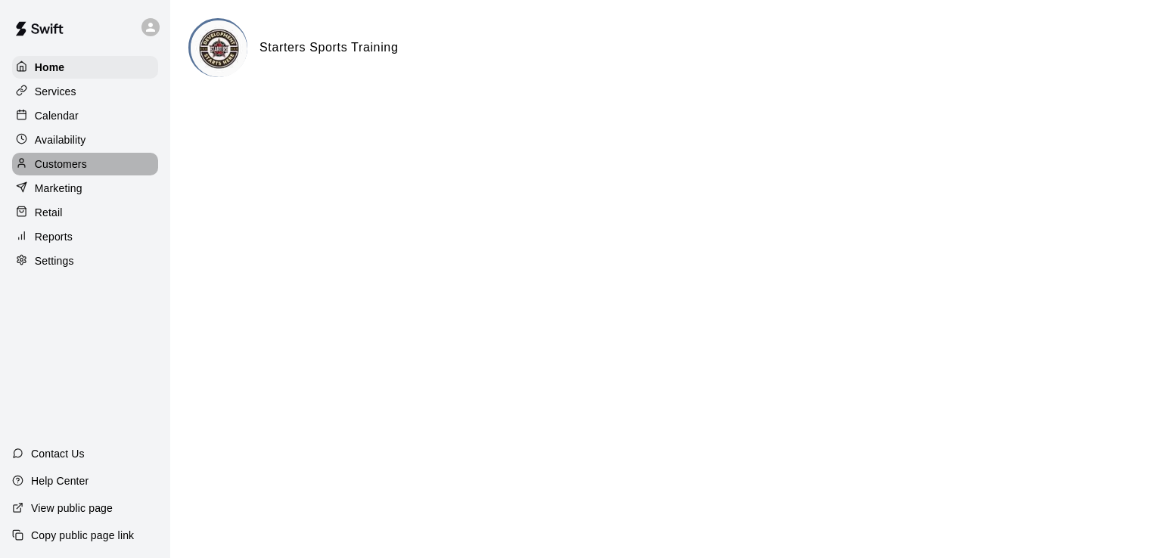
click at [70, 171] on p "Customers" at bounding box center [61, 164] width 52 height 15
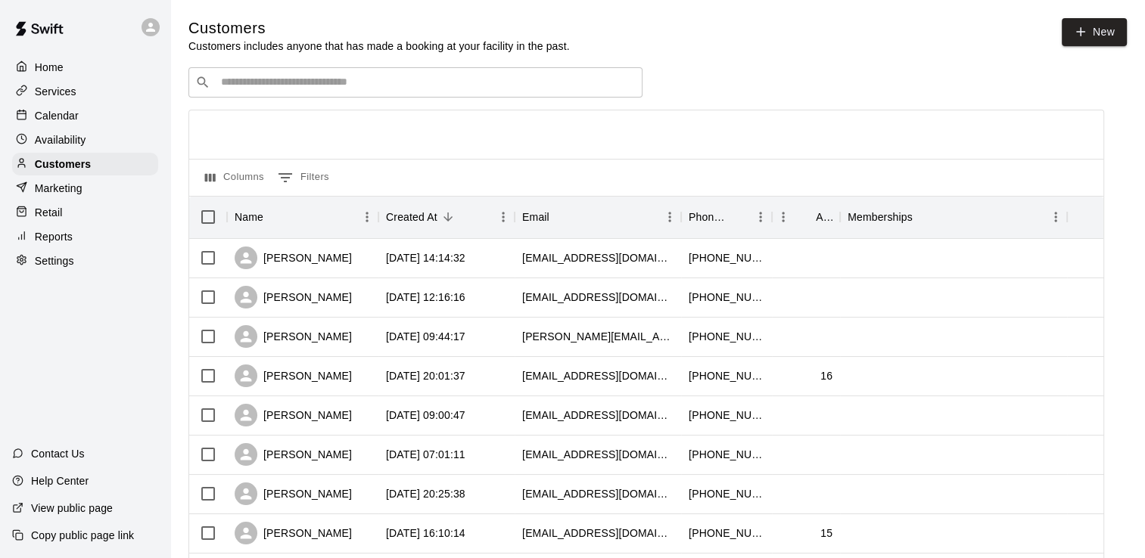
click at [58, 95] on p "Services" at bounding box center [56, 91] width 42 height 15
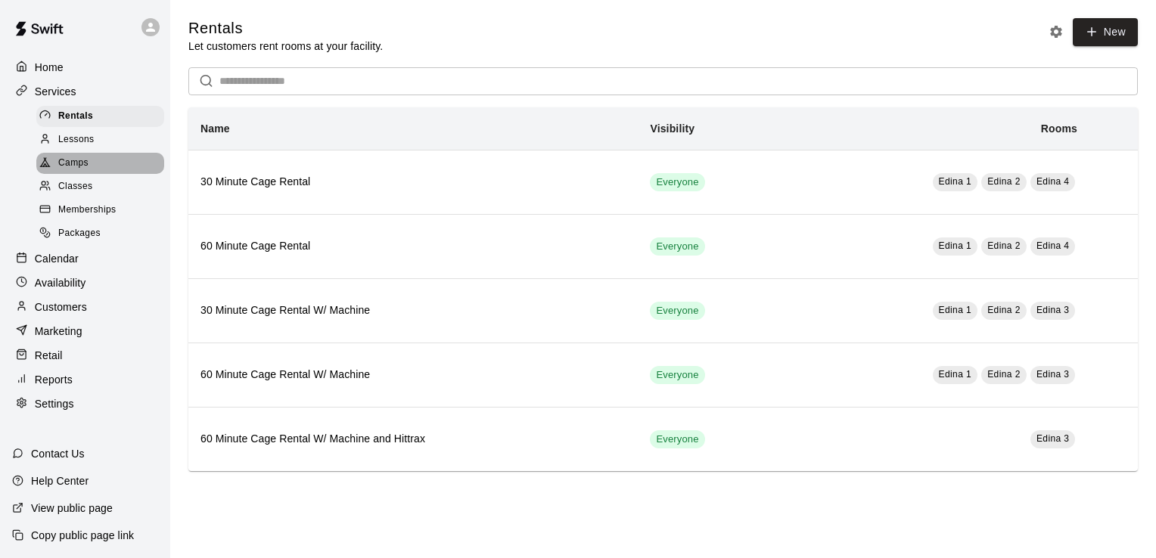
click at [81, 167] on span "Camps" at bounding box center [73, 163] width 30 height 15
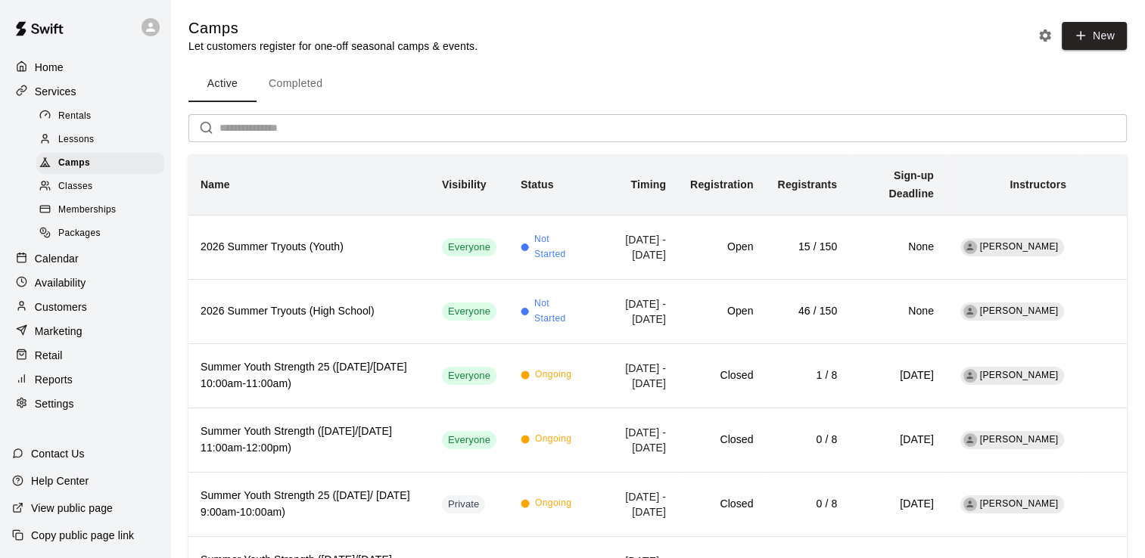
click at [47, 63] on p "Home" at bounding box center [49, 67] width 29 height 15
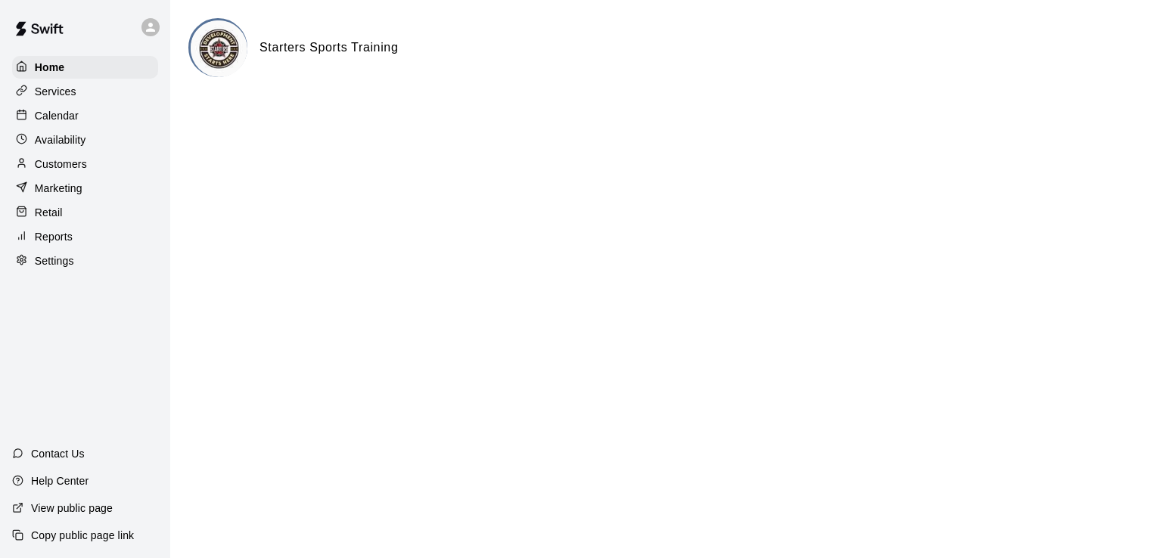
click at [58, 93] on p "Services" at bounding box center [56, 91] width 42 height 15
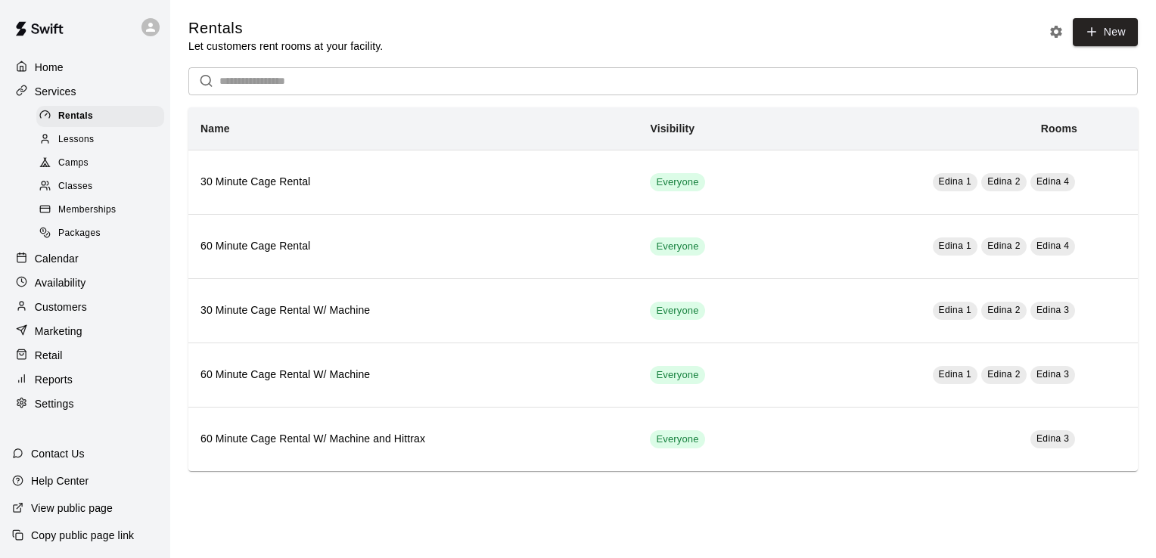
click at [76, 171] on span "Camps" at bounding box center [73, 163] width 30 height 15
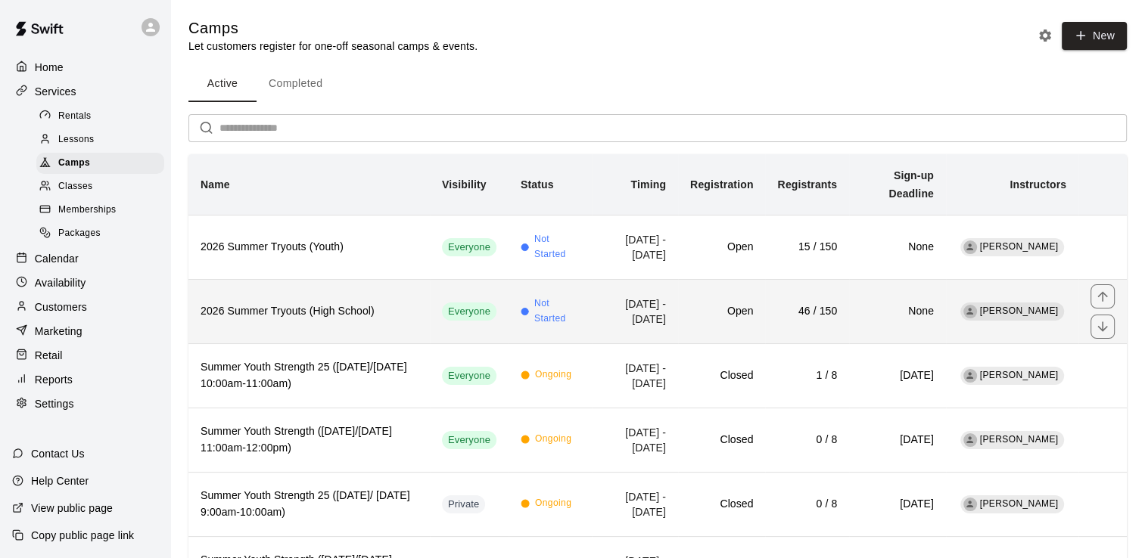
click at [364, 310] on h6 "2026 Summer Tryouts (High School)" at bounding box center [308, 311] width 217 height 17
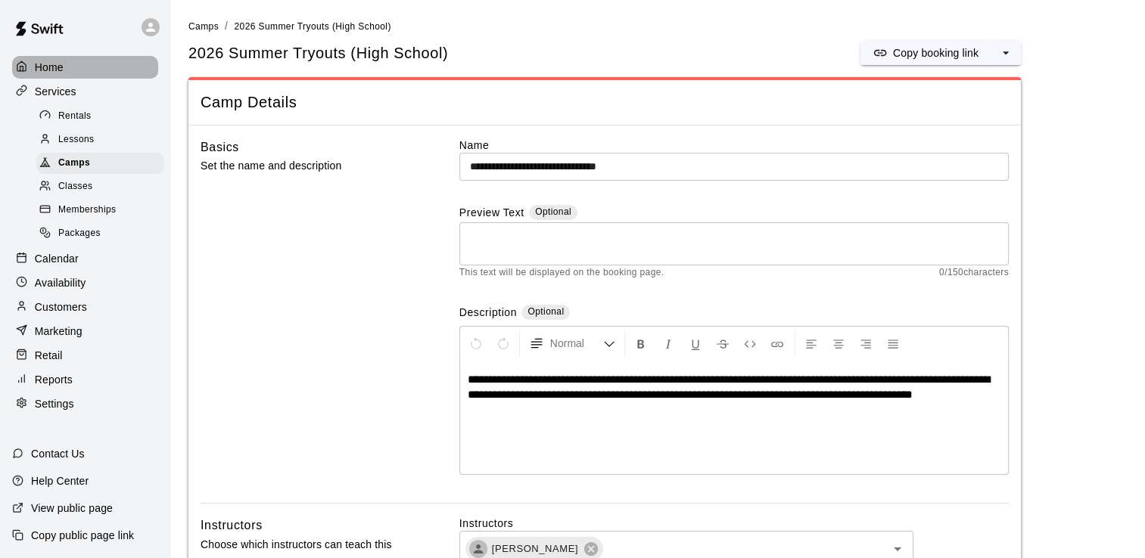
click at [51, 65] on p "Home" at bounding box center [49, 67] width 29 height 15
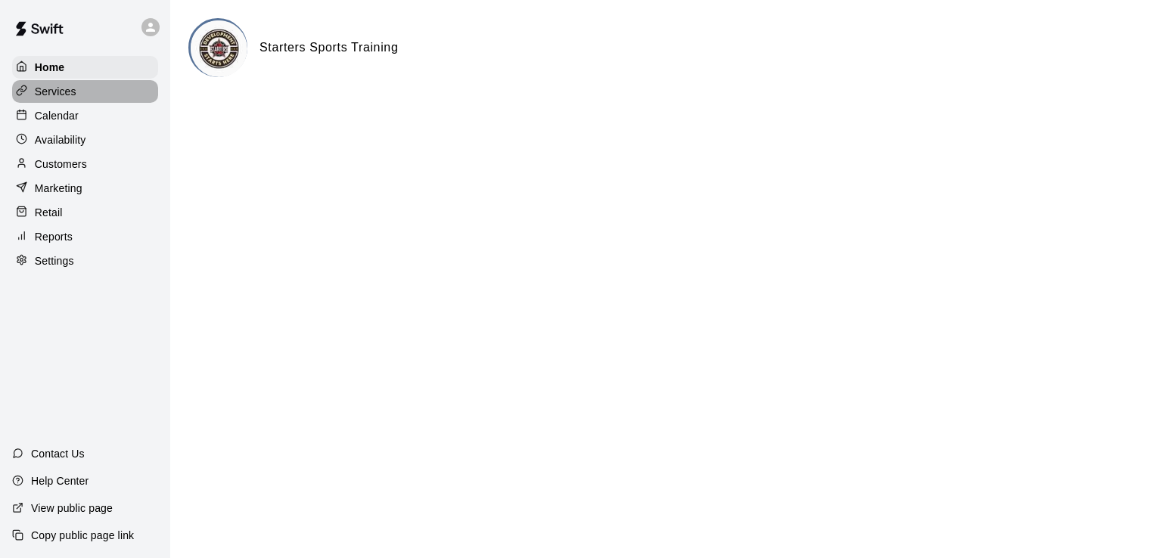
click at [56, 98] on p "Services" at bounding box center [56, 91] width 42 height 15
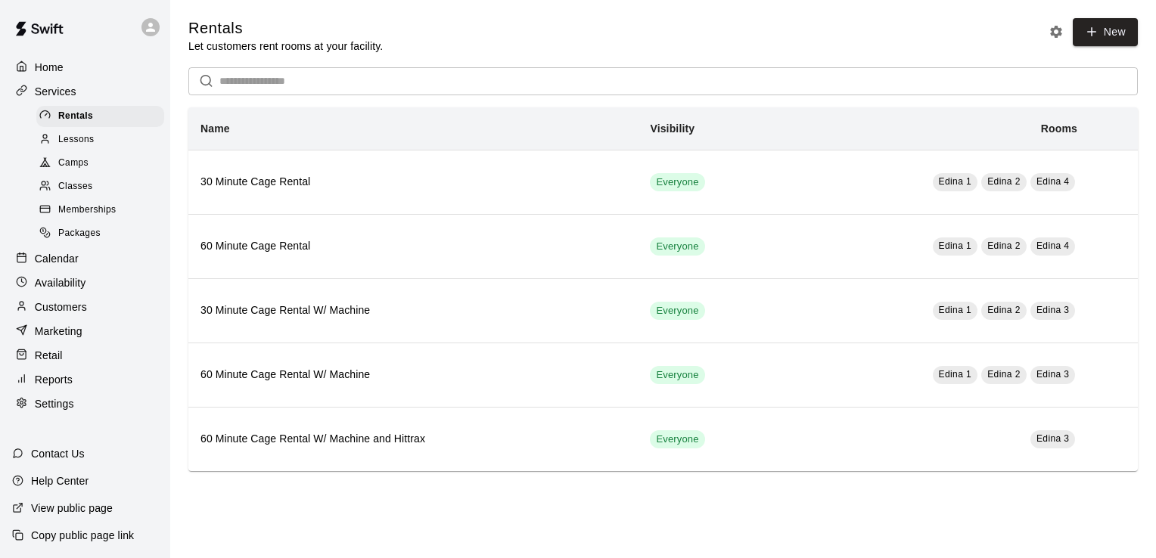
click at [63, 387] on p "Reports" at bounding box center [54, 379] width 38 height 15
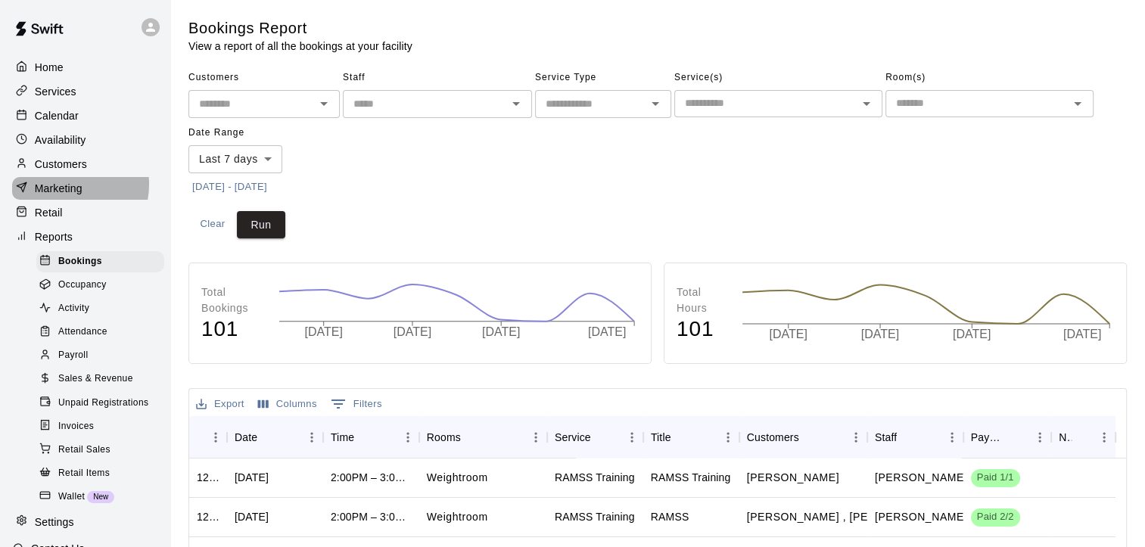
click at [66, 190] on p "Marketing" at bounding box center [59, 188] width 48 height 15
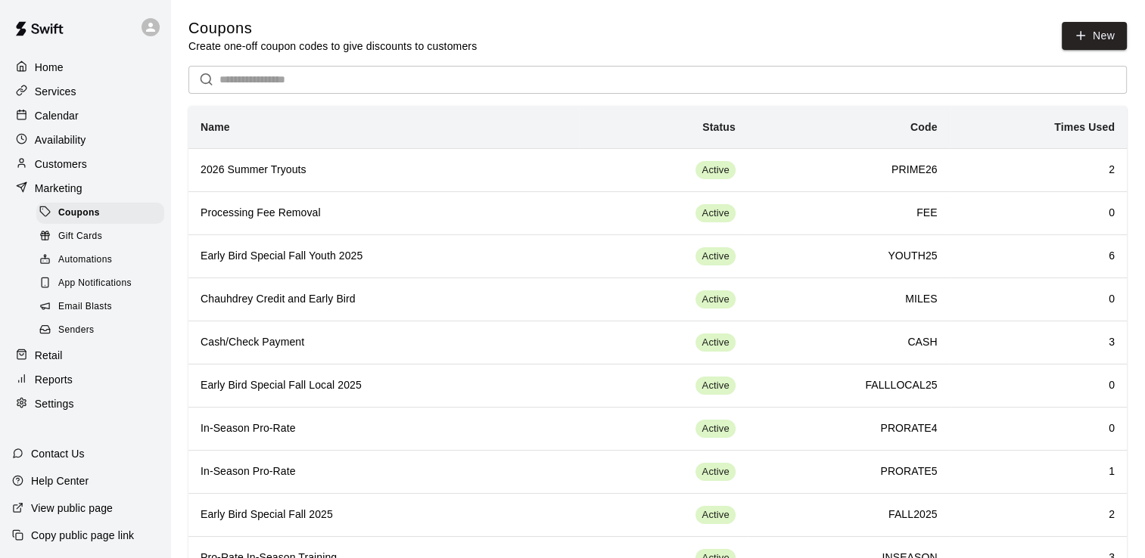
click at [62, 167] on p "Customers" at bounding box center [61, 164] width 52 height 15
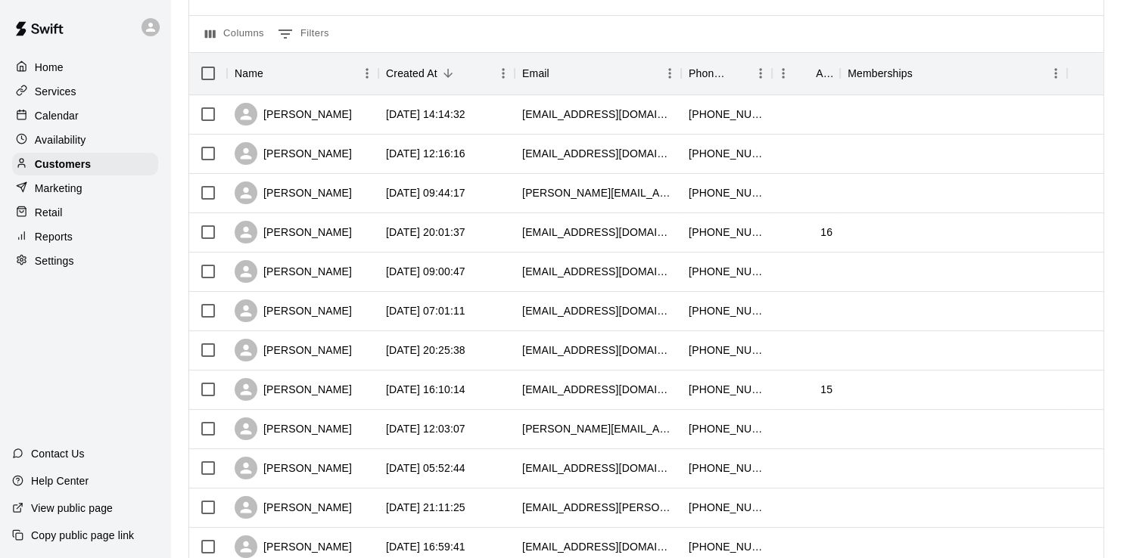
scroll to position [151, 0]
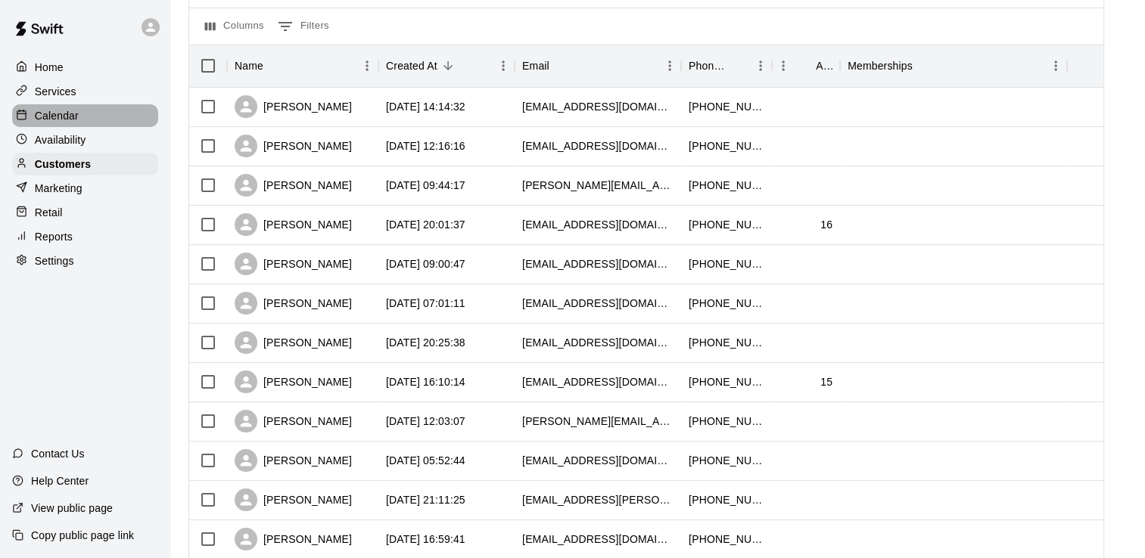
click at [62, 119] on p "Calendar" at bounding box center [57, 115] width 44 height 15
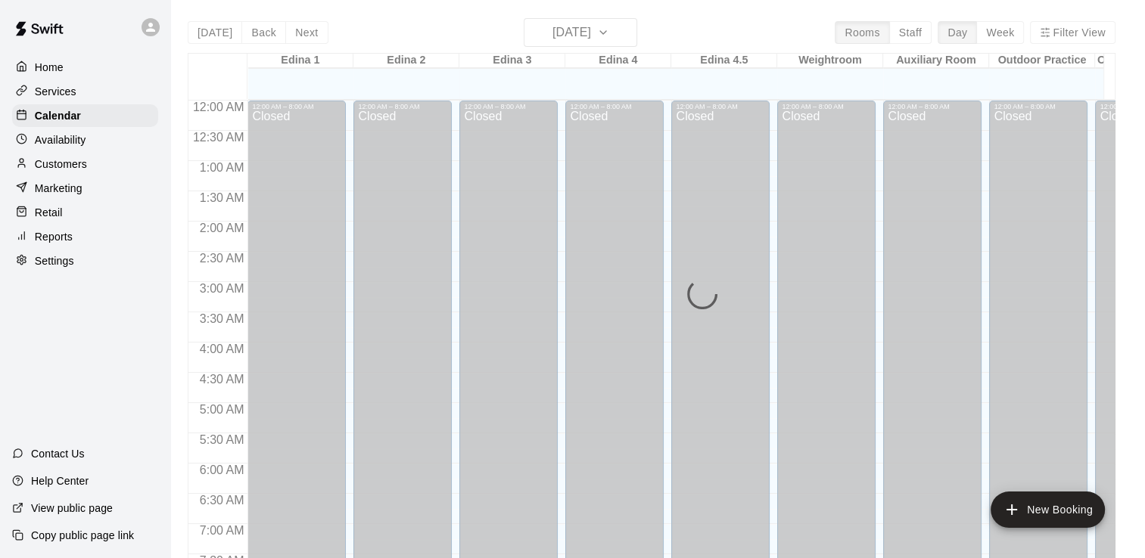
scroll to position [897, 0]
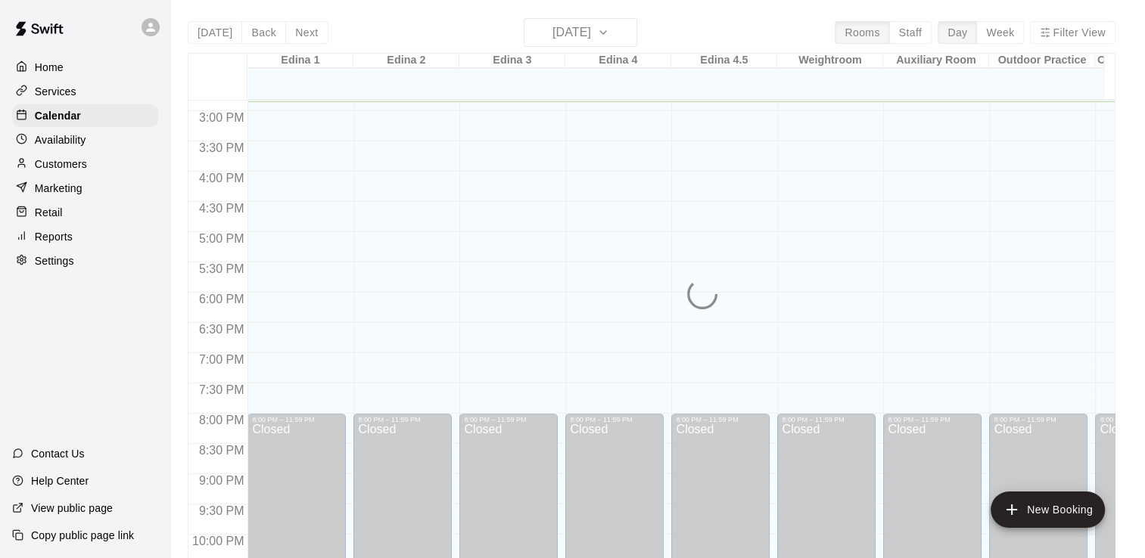
click at [64, 145] on p "Availability" at bounding box center [60, 139] width 51 height 15
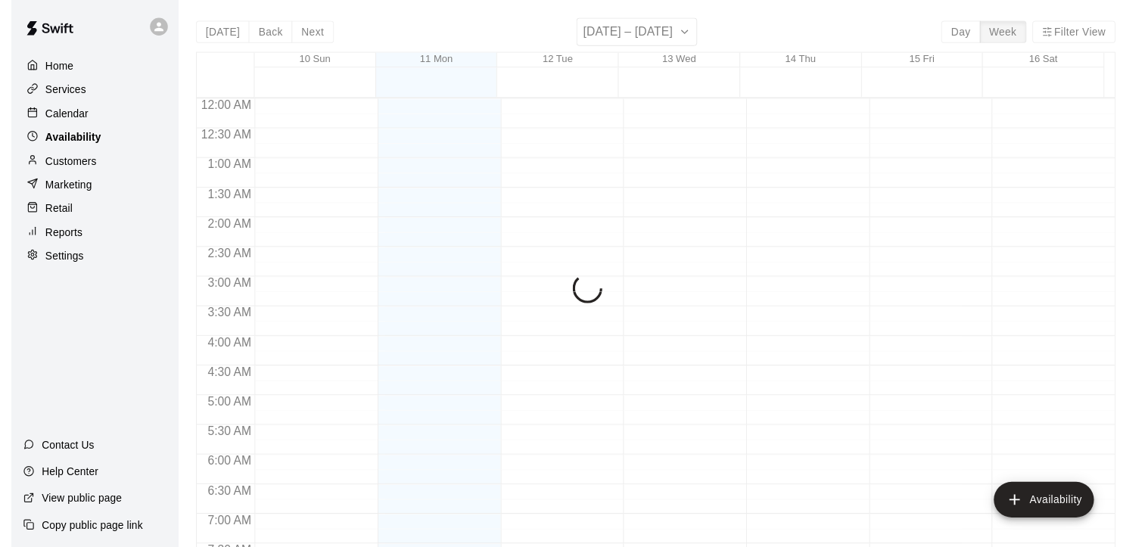
scroll to position [897, 0]
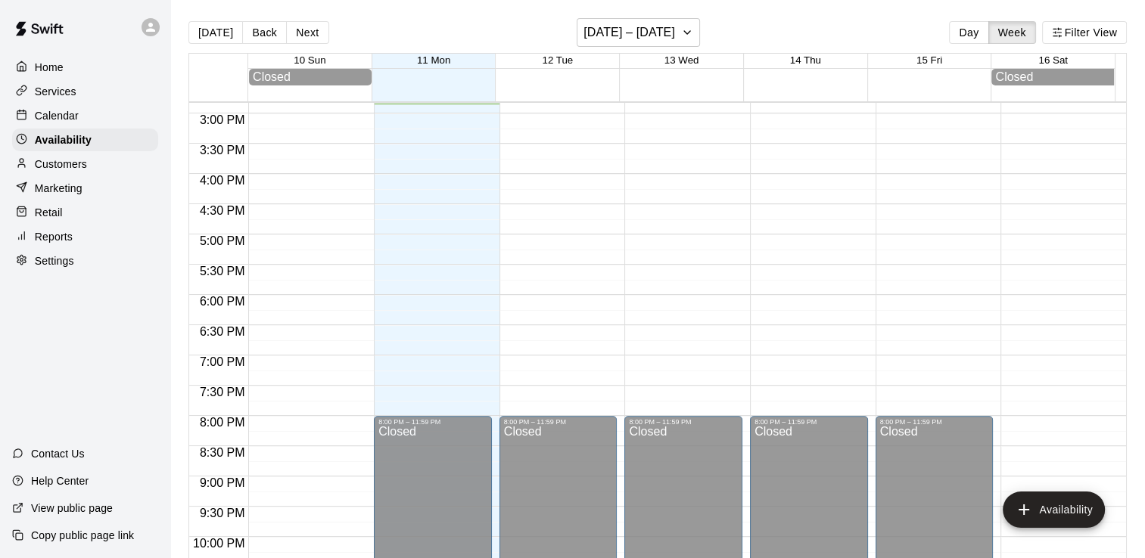
click at [59, 166] on p "Customers" at bounding box center [61, 164] width 52 height 15
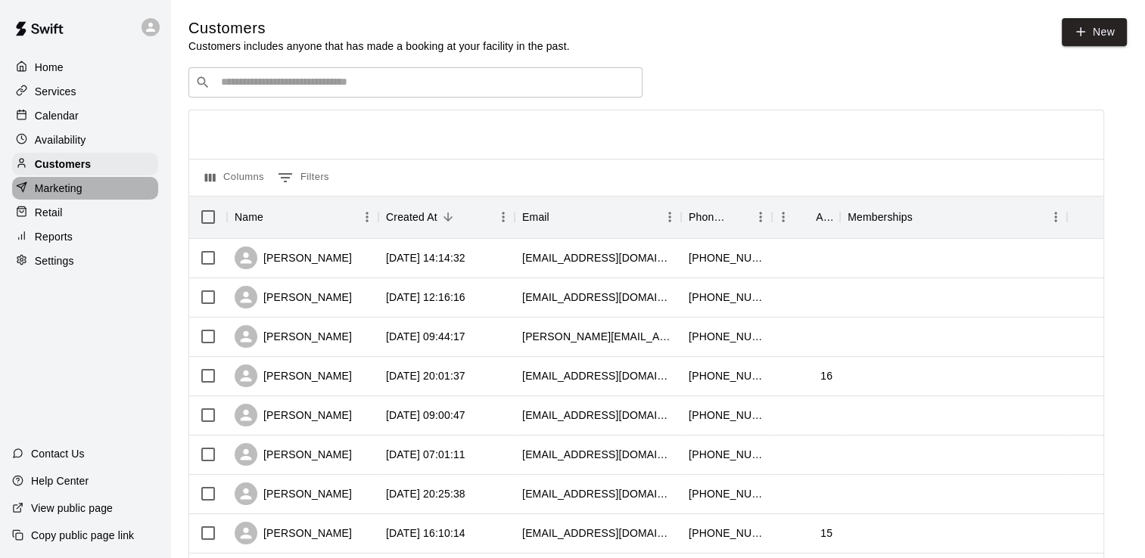
click at [56, 191] on p "Marketing" at bounding box center [59, 188] width 48 height 15
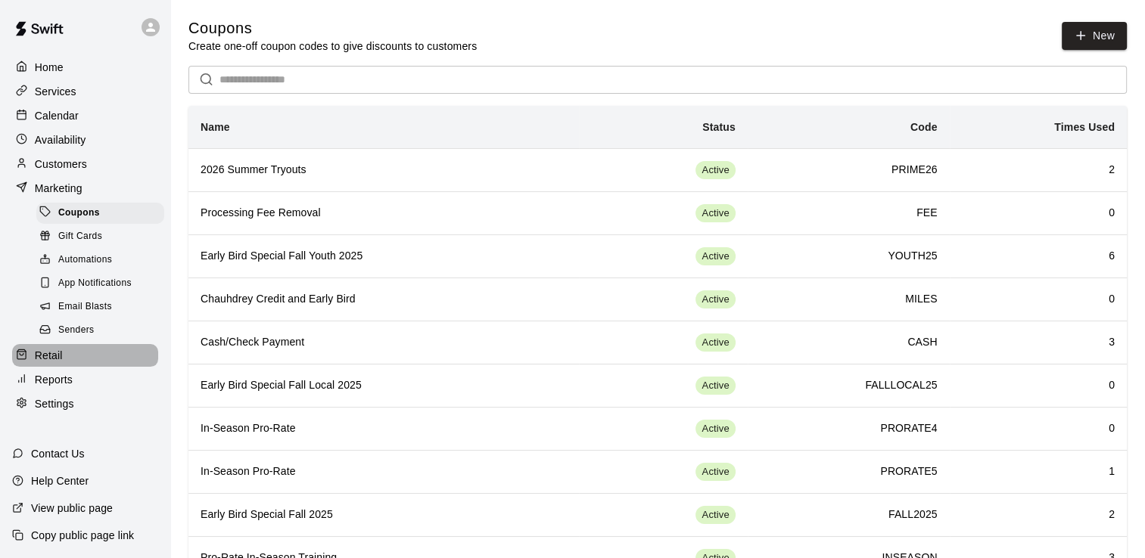
click at [49, 363] on p "Retail" at bounding box center [49, 355] width 28 height 15
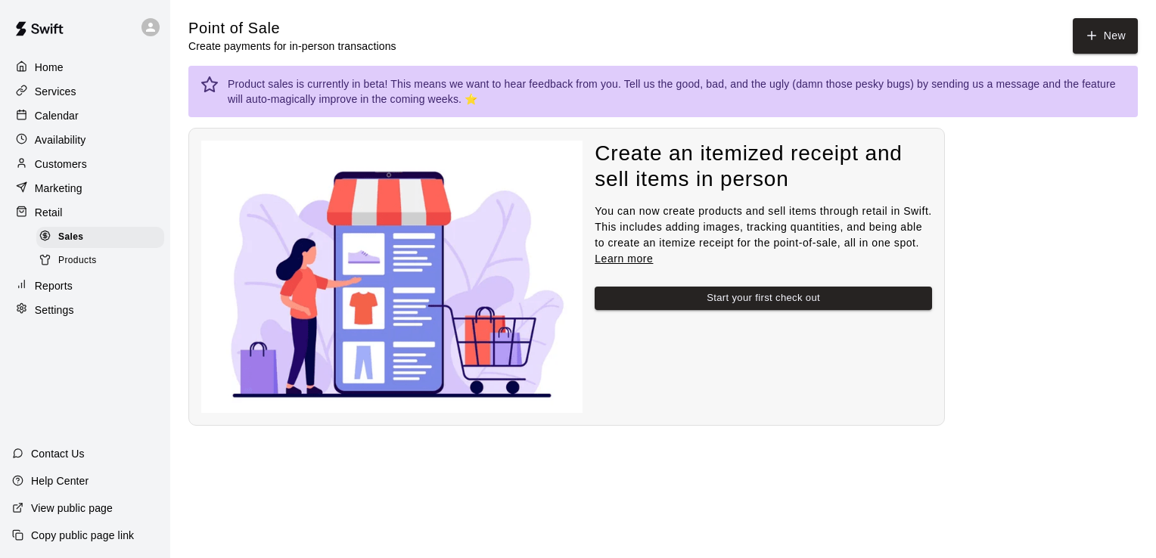
click at [56, 289] on div "Reports" at bounding box center [85, 286] width 146 height 23
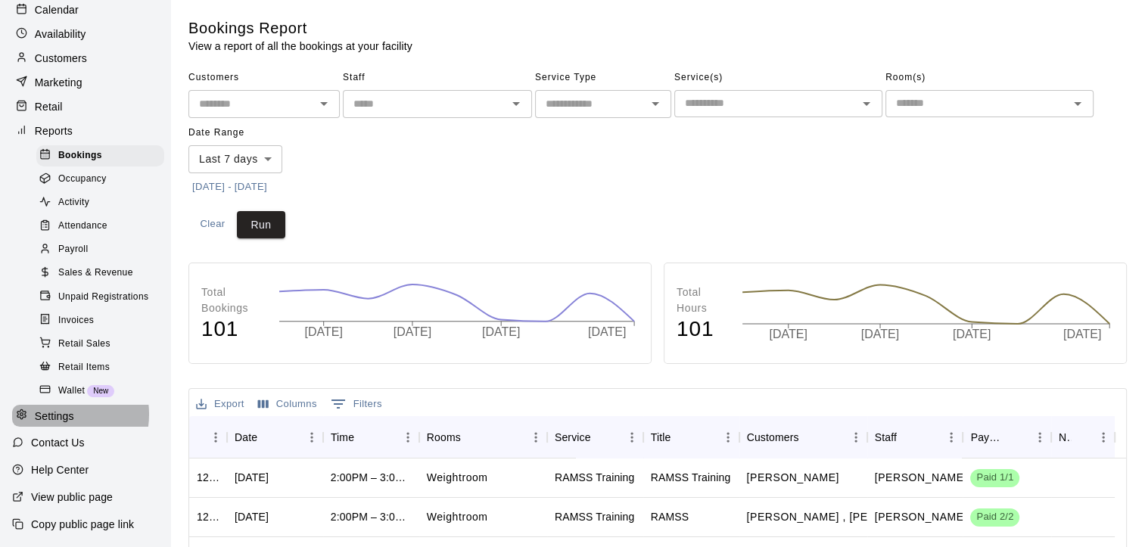
click at [58, 424] on p "Settings" at bounding box center [54, 416] width 39 height 15
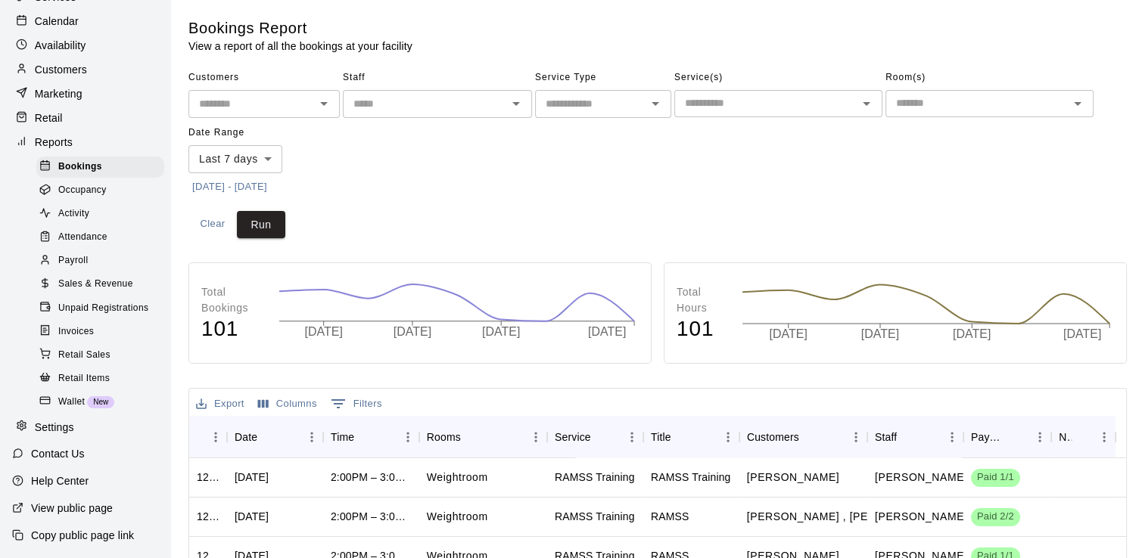
click at [58, 425] on div "Home Services Calendar Availability Customers Marketing Retail Reports Bookings…" at bounding box center [85, 200] width 170 height 480
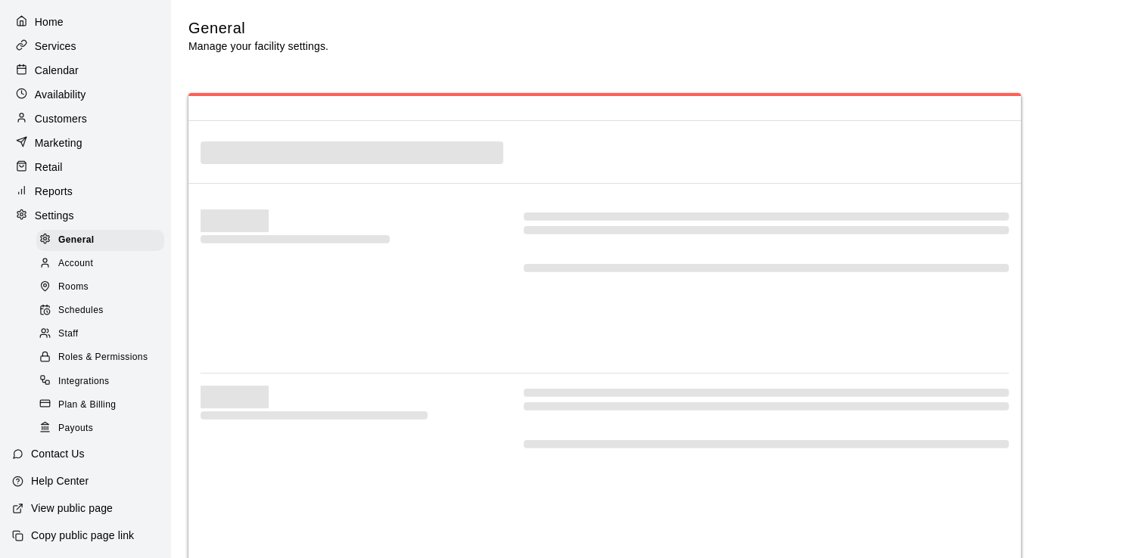
select select "**"
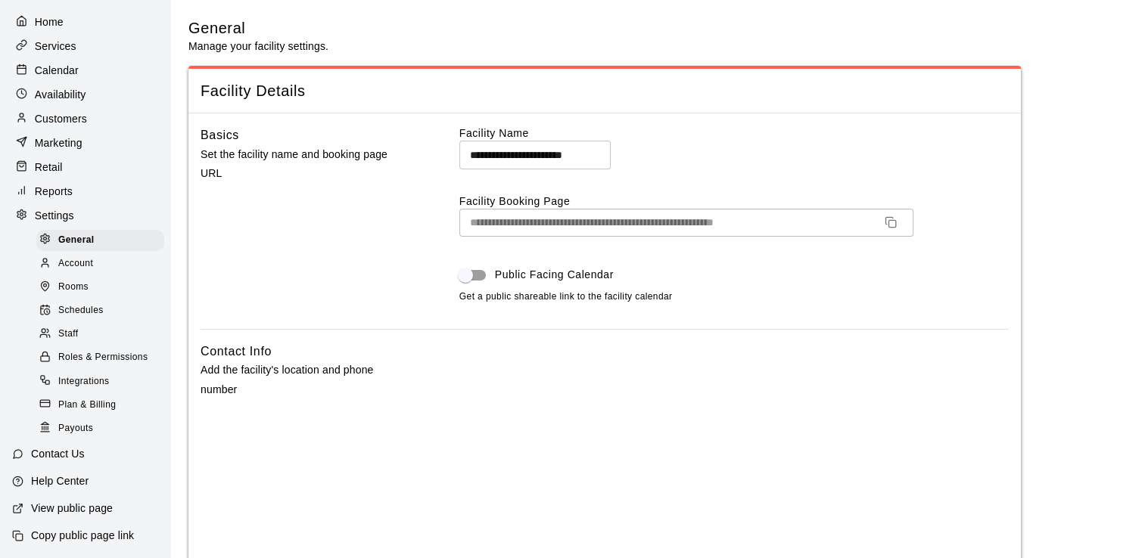
click at [82, 330] on div "Staff" at bounding box center [100, 334] width 128 height 21
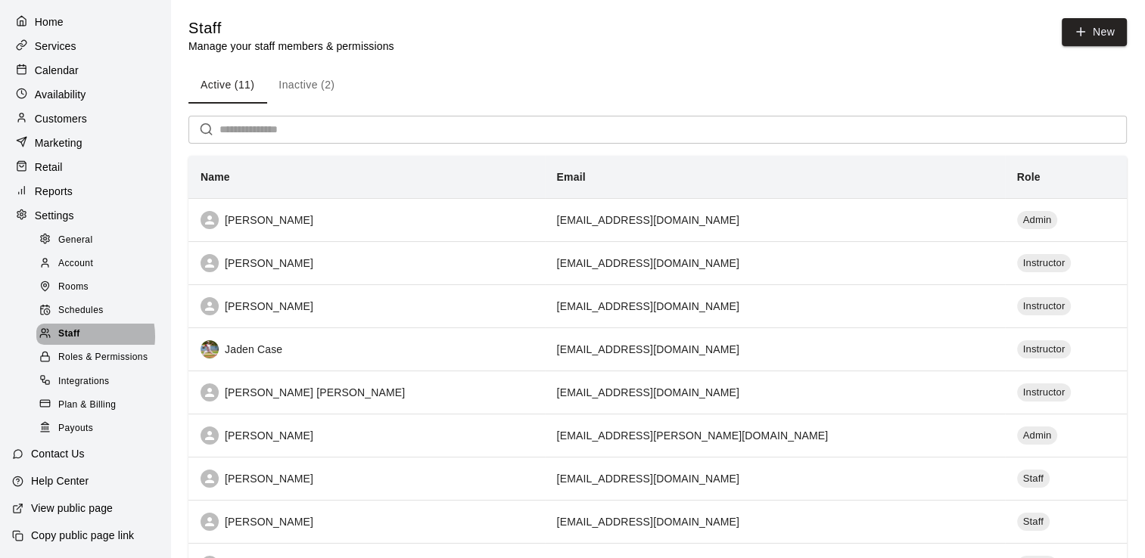
click at [82, 330] on div "Staff" at bounding box center [100, 334] width 128 height 21
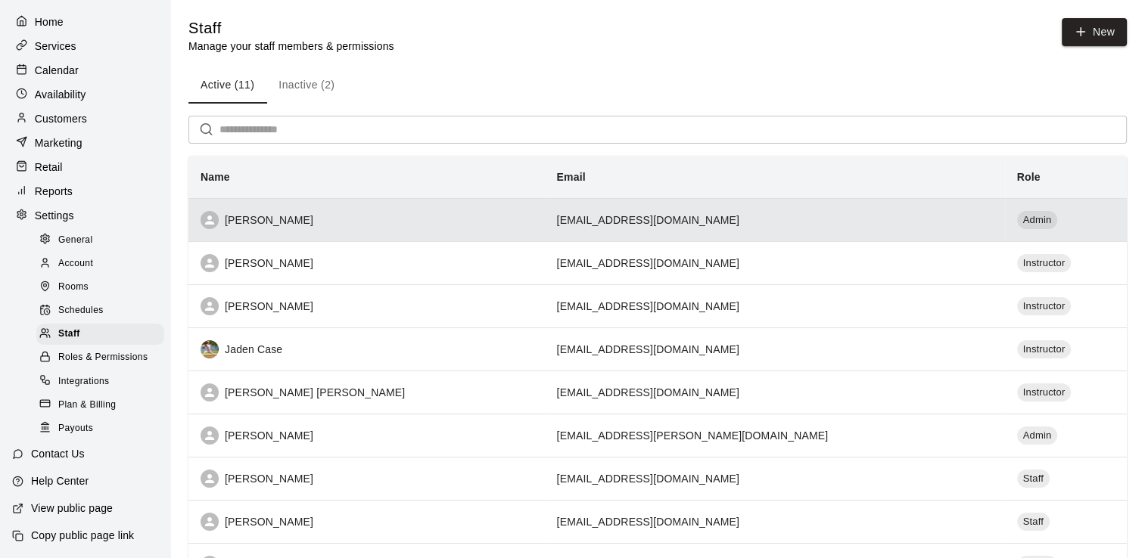
click at [545, 224] on td "[EMAIL_ADDRESS][DOMAIN_NAME]" at bounding box center [775, 219] width 460 height 43
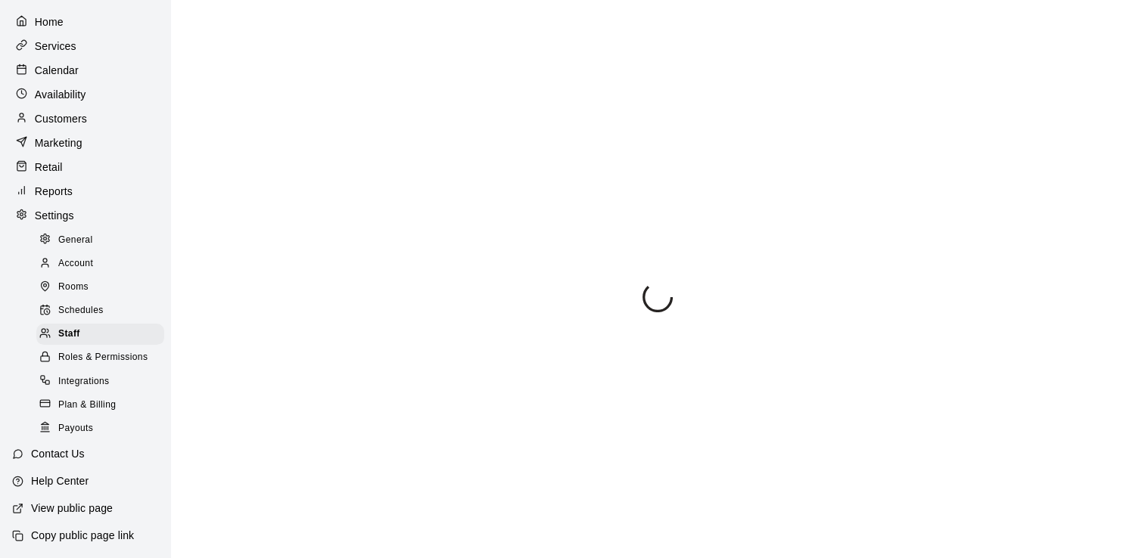
select select "**"
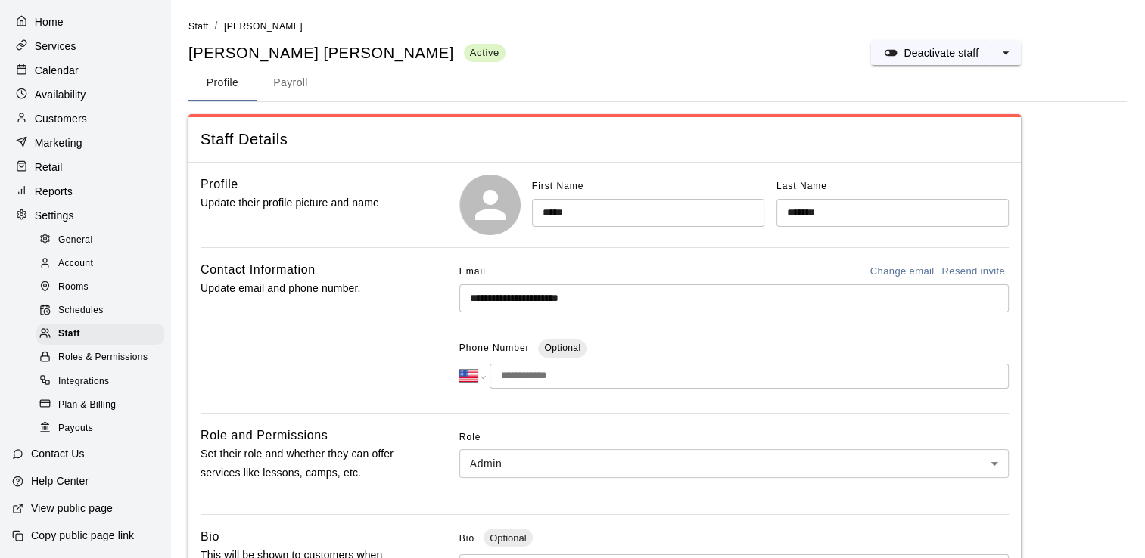
click at [894, 271] on button "Change email" at bounding box center [902, 271] width 72 height 23
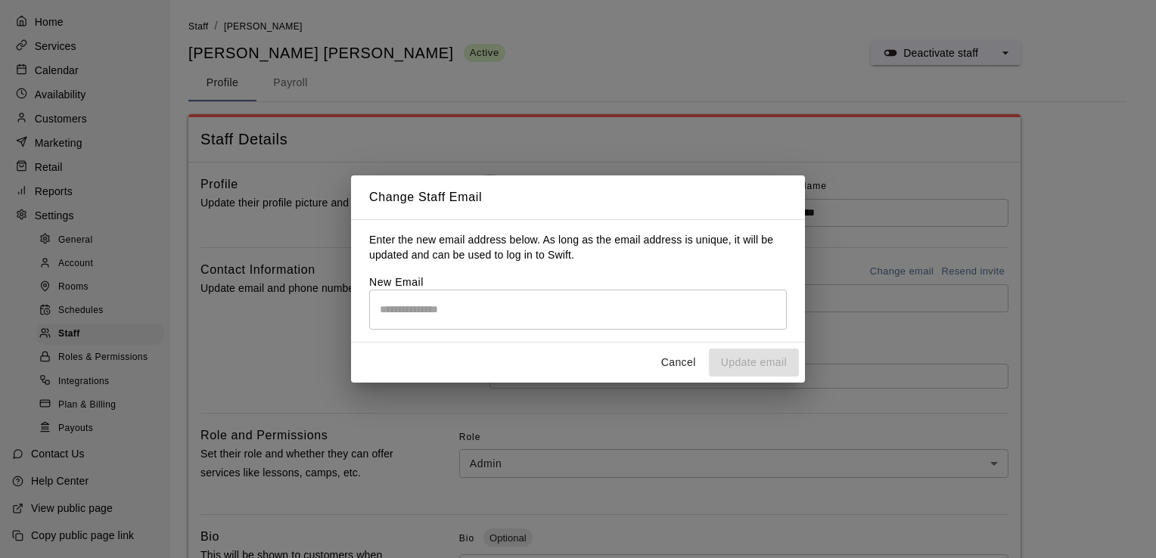
click at [467, 316] on input "email" at bounding box center [578, 310] width 418 height 40
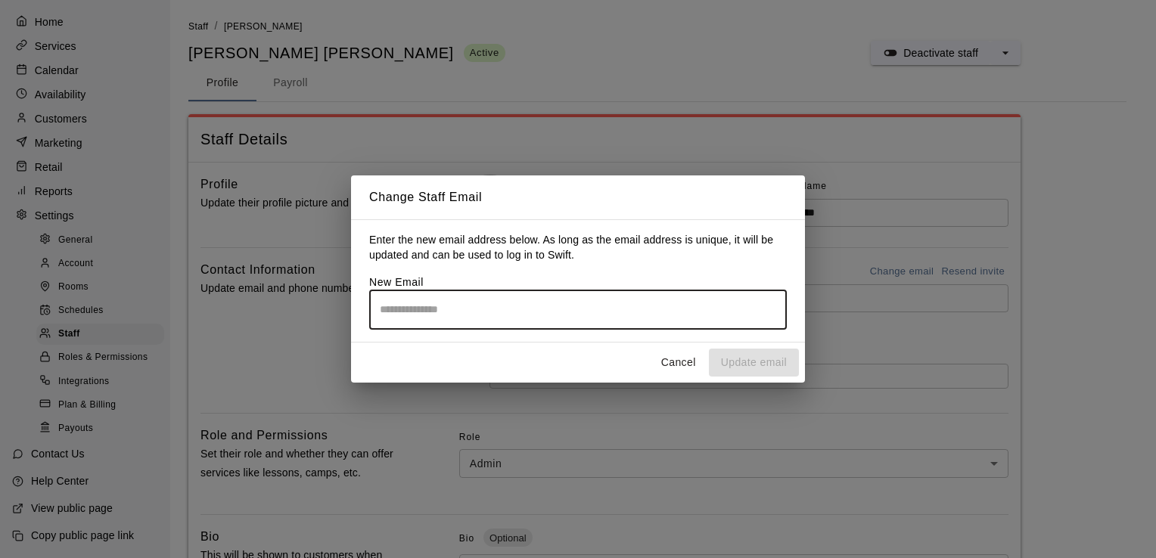
click at [453, 298] on input "email" at bounding box center [578, 310] width 418 height 40
type input "*"
type input "**********"
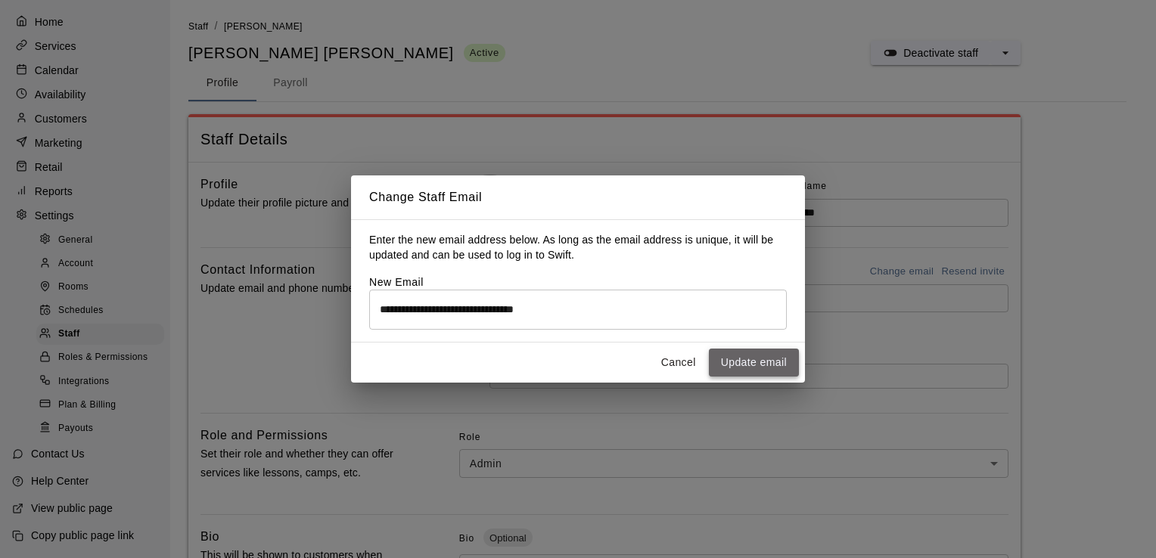
click at [738, 369] on button "Update email" at bounding box center [754, 363] width 90 height 28
click at [902, 150] on div "**********" at bounding box center [578, 279] width 1156 height 558
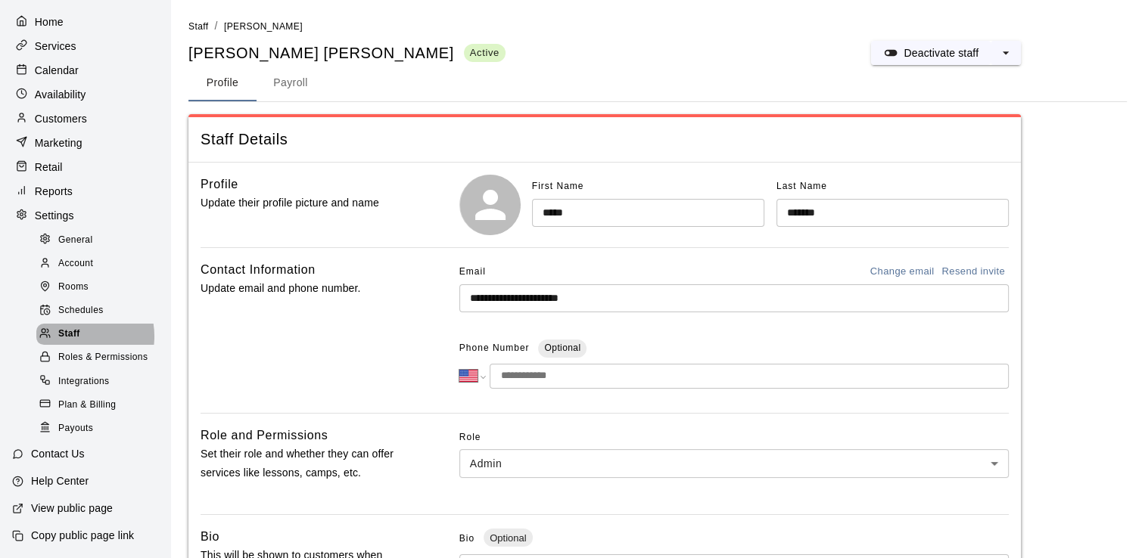
click at [79, 330] on span "Staff" at bounding box center [69, 334] width 22 height 15
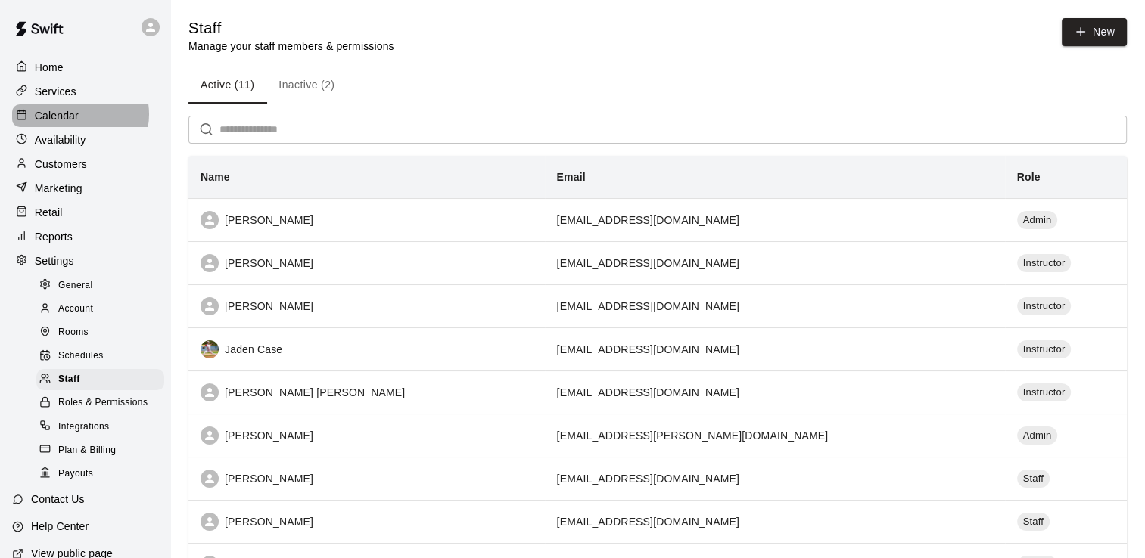
click at [79, 117] on div "Calendar" at bounding box center [85, 115] width 146 height 23
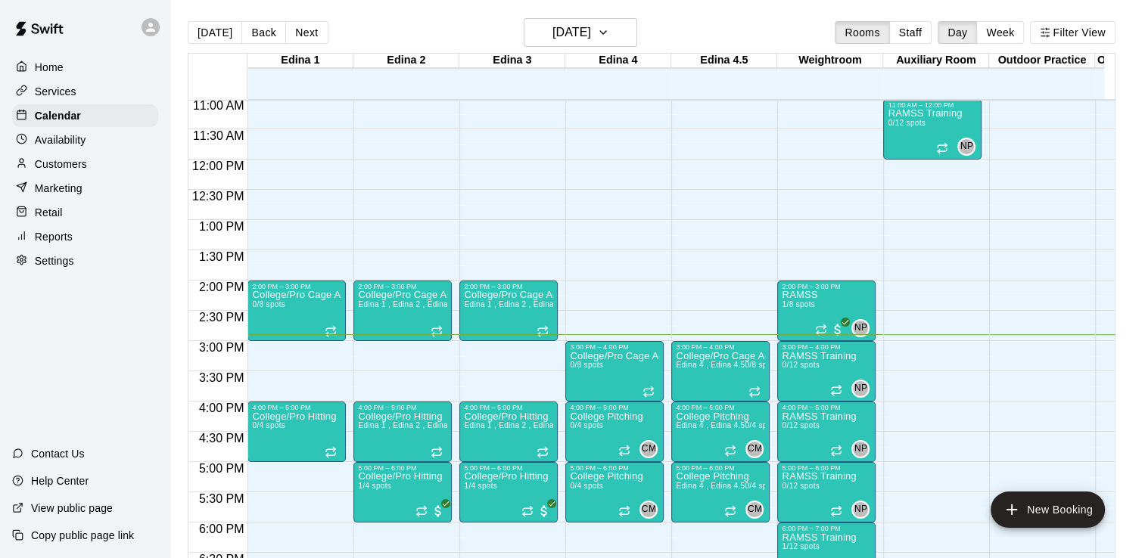
scroll to position [698, 0]
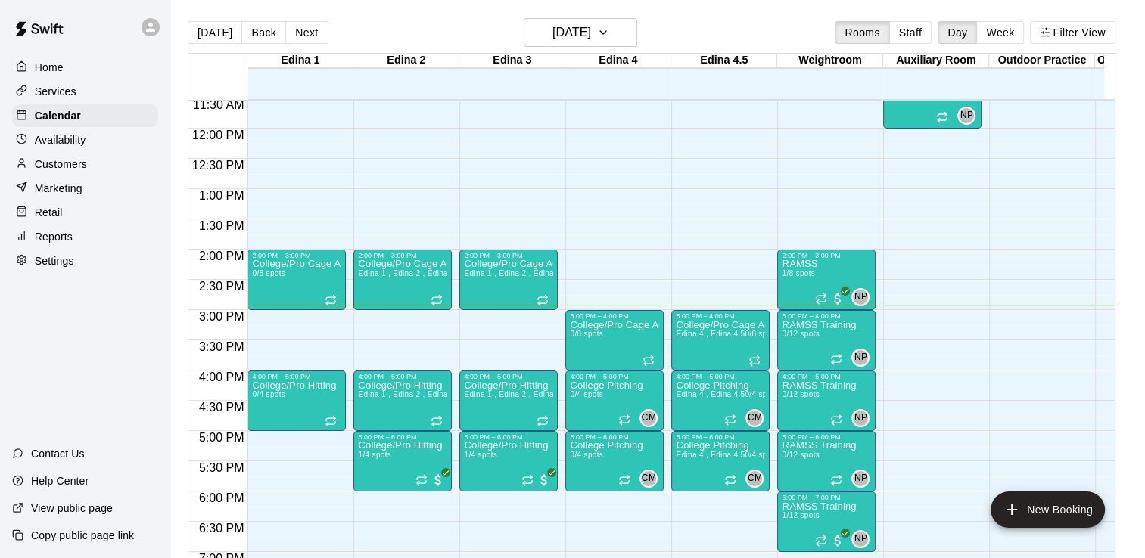
click at [71, 166] on p "Customers" at bounding box center [61, 164] width 52 height 15
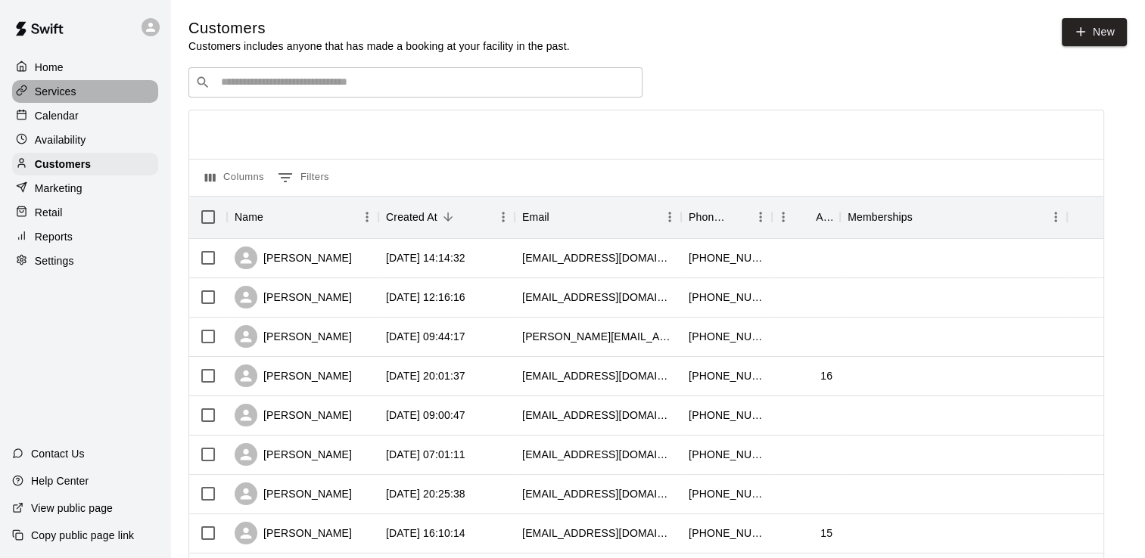
click at [57, 92] on p "Services" at bounding box center [56, 91] width 42 height 15
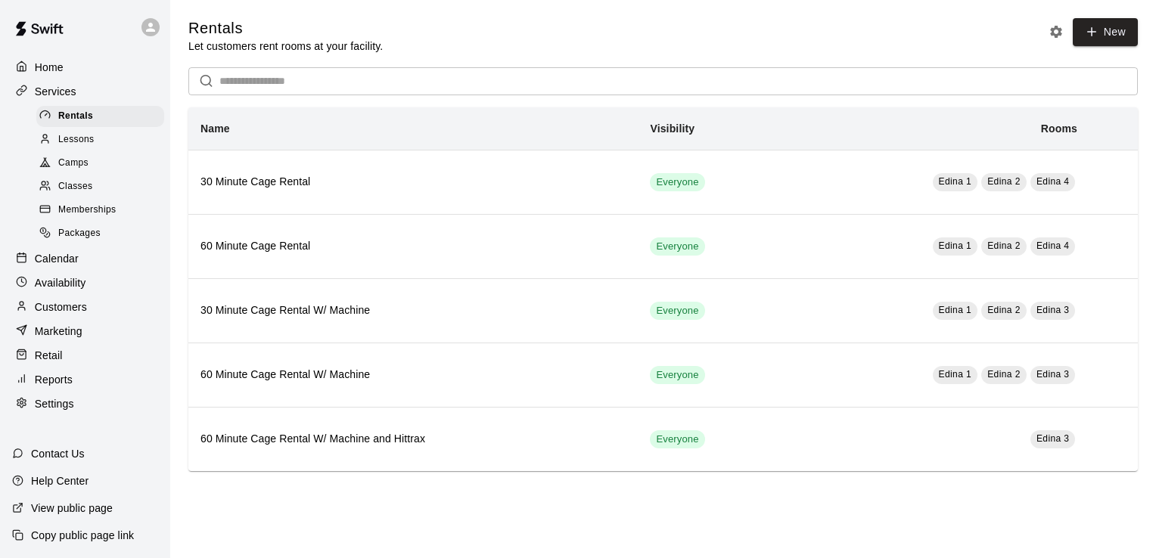
click at [77, 164] on span "Camps" at bounding box center [73, 163] width 30 height 15
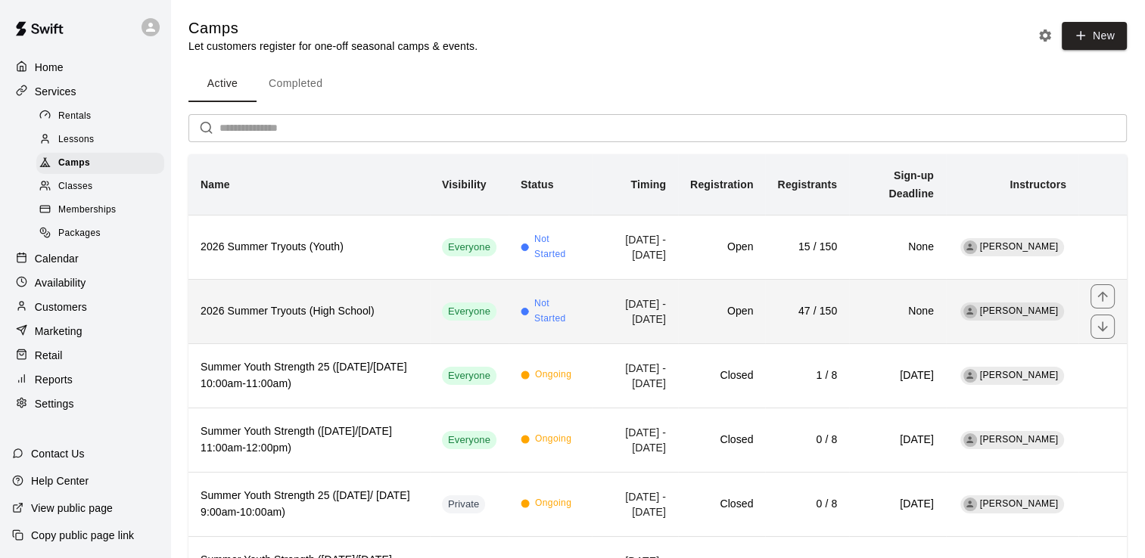
click at [317, 303] on h6 "2026 Summer Tryouts (High School)" at bounding box center [308, 311] width 217 height 17
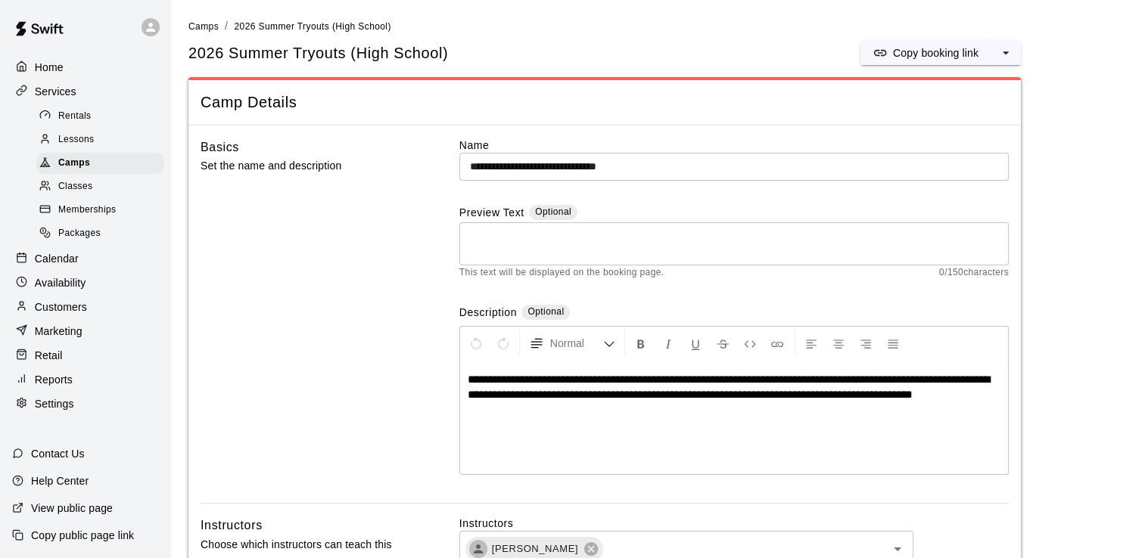
click at [57, 73] on p "Home" at bounding box center [49, 67] width 29 height 15
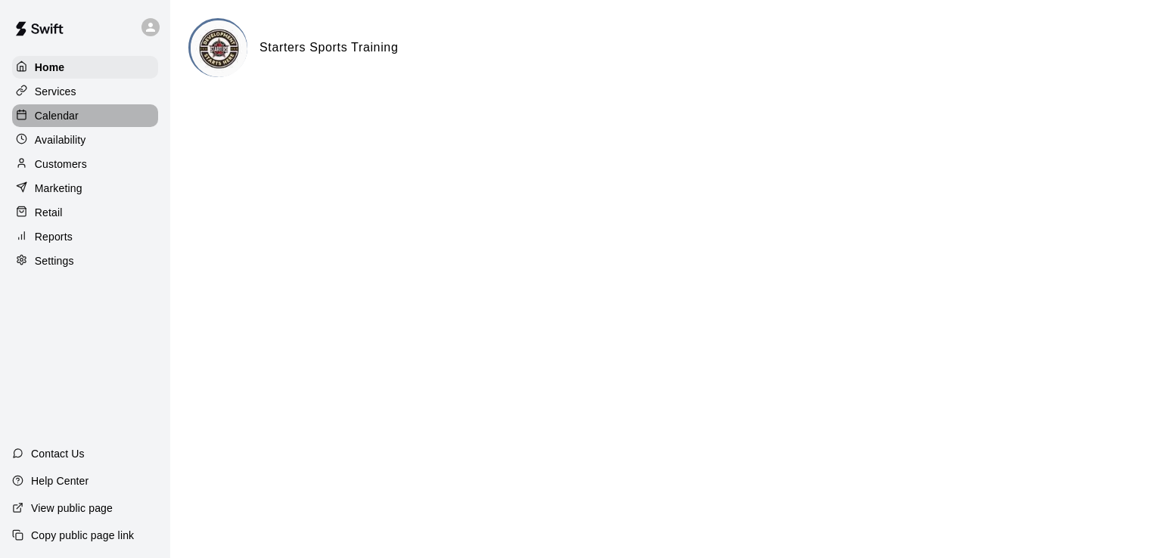
click at [58, 115] on p "Calendar" at bounding box center [57, 115] width 44 height 15
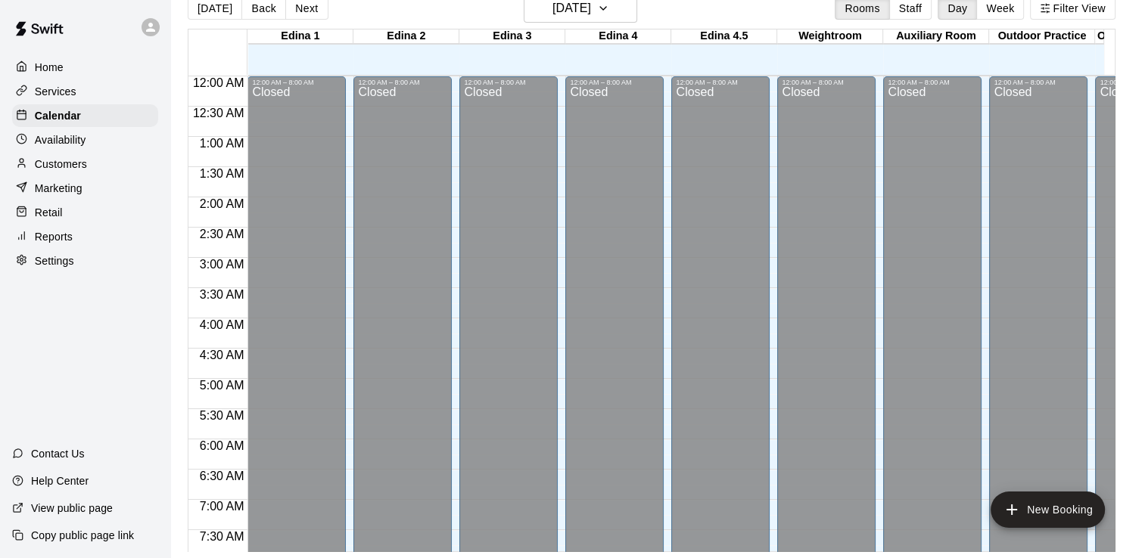
click at [151, 29] on icon at bounding box center [150, 27] width 9 height 9
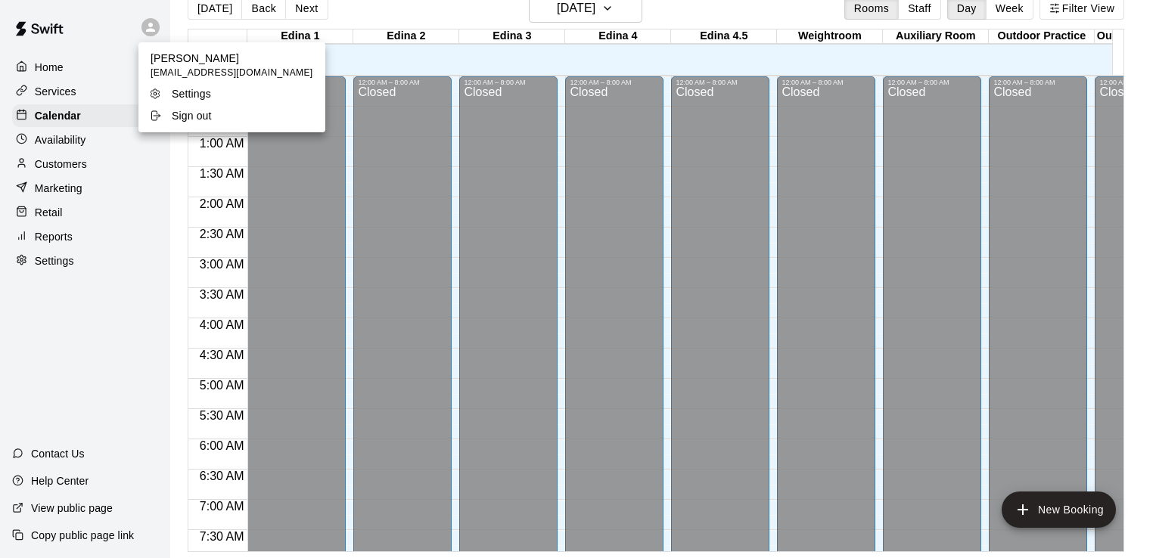
click at [151, 29] on div at bounding box center [578, 279] width 1156 height 558
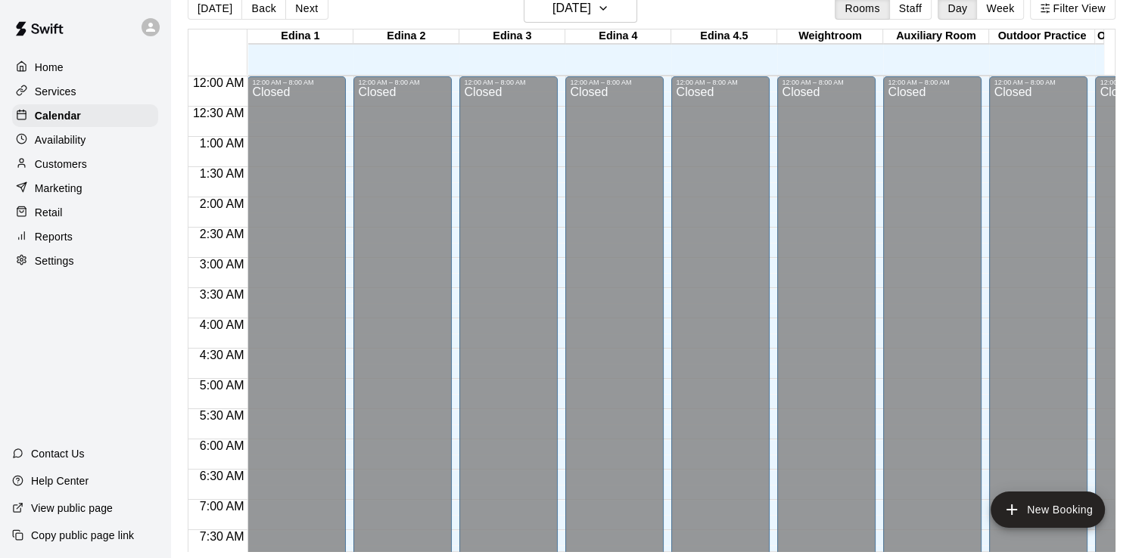
click at [82, 480] on p "Help Center" at bounding box center [60, 481] width 58 height 15
